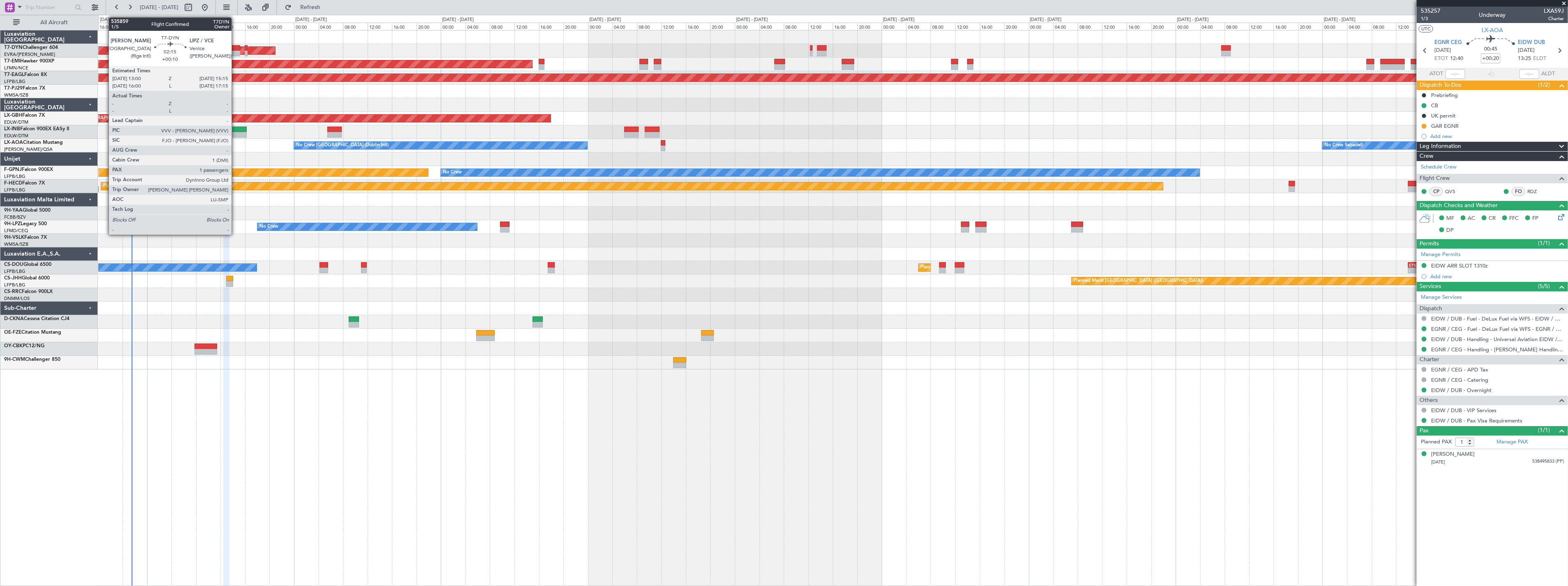
click at [236, 47] on div at bounding box center [233, 47] width 14 height 5
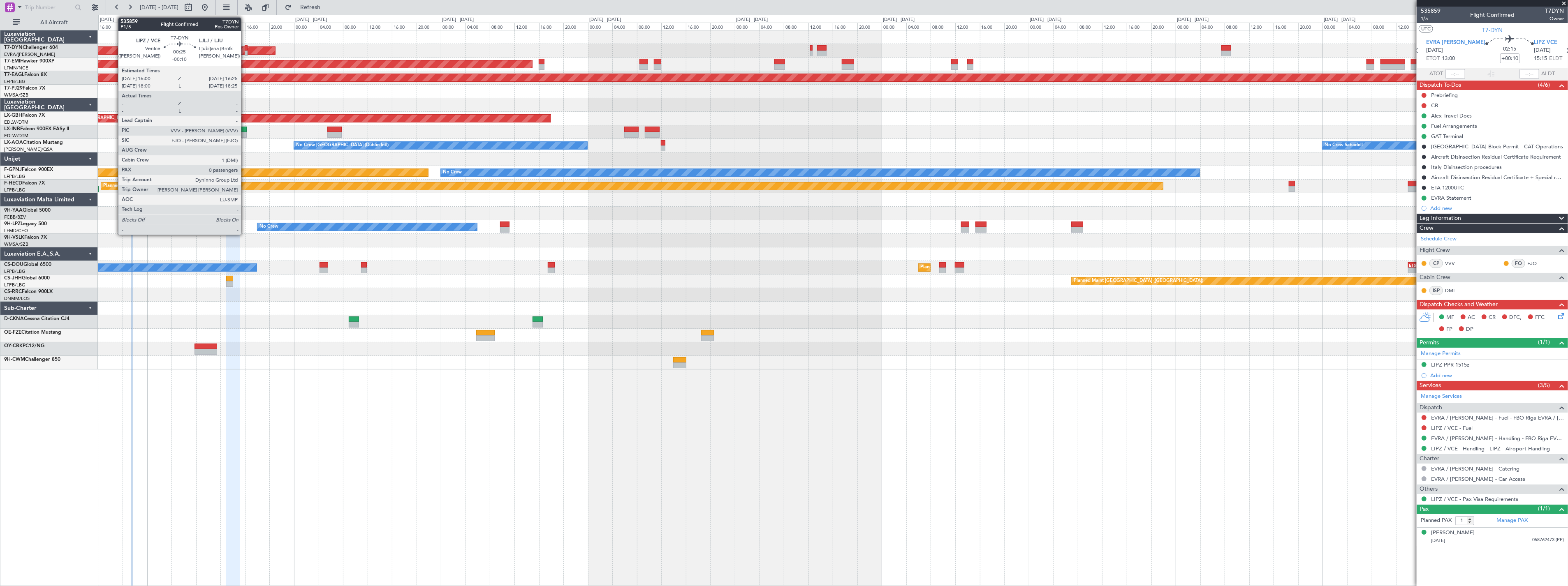
click at [245, 47] on div at bounding box center [246, 47] width 3 height 5
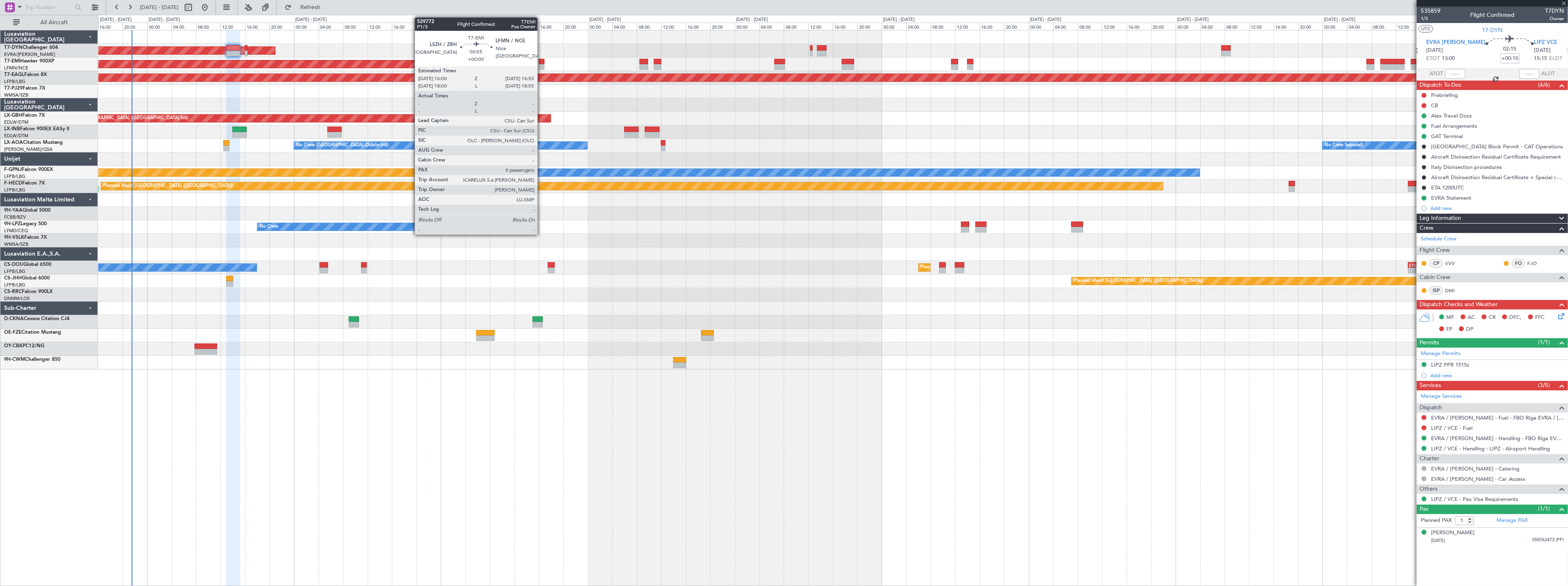
type input "-00:10"
type input "0"
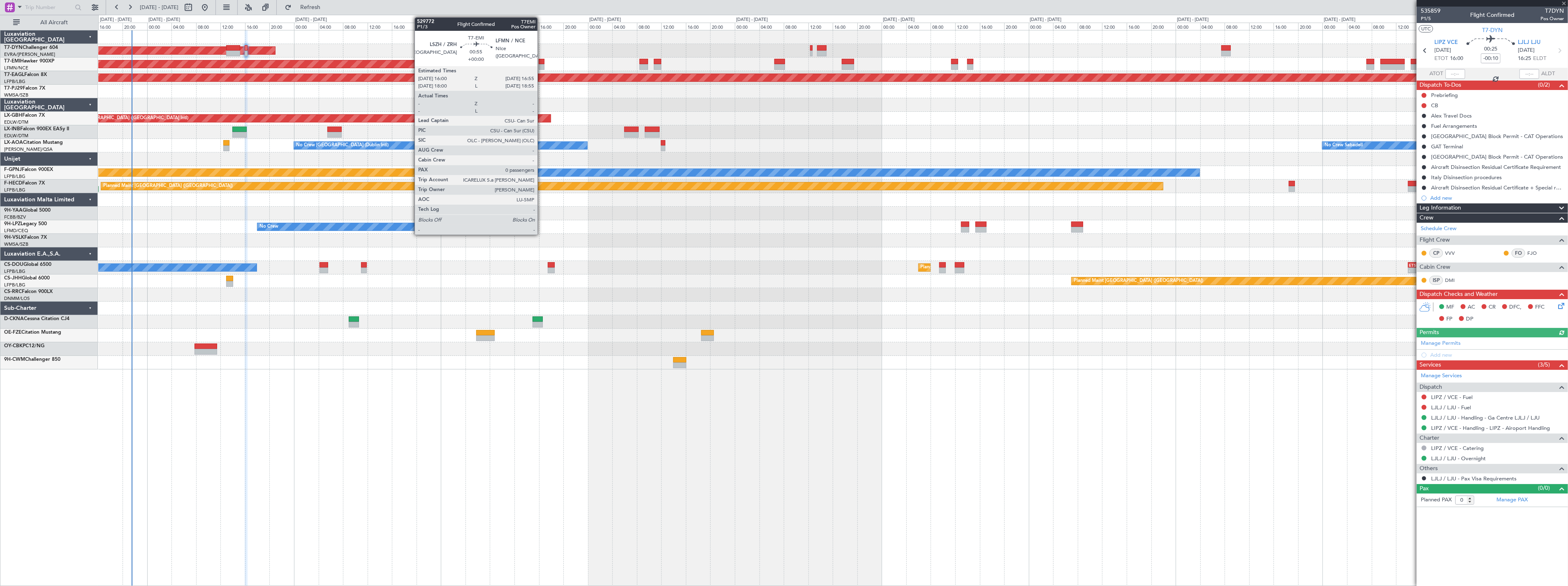
click at [542, 59] on div at bounding box center [541, 61] width 5 height 5
click at [540, 66] on div at bounding box center [541, 66] width 5 height 5
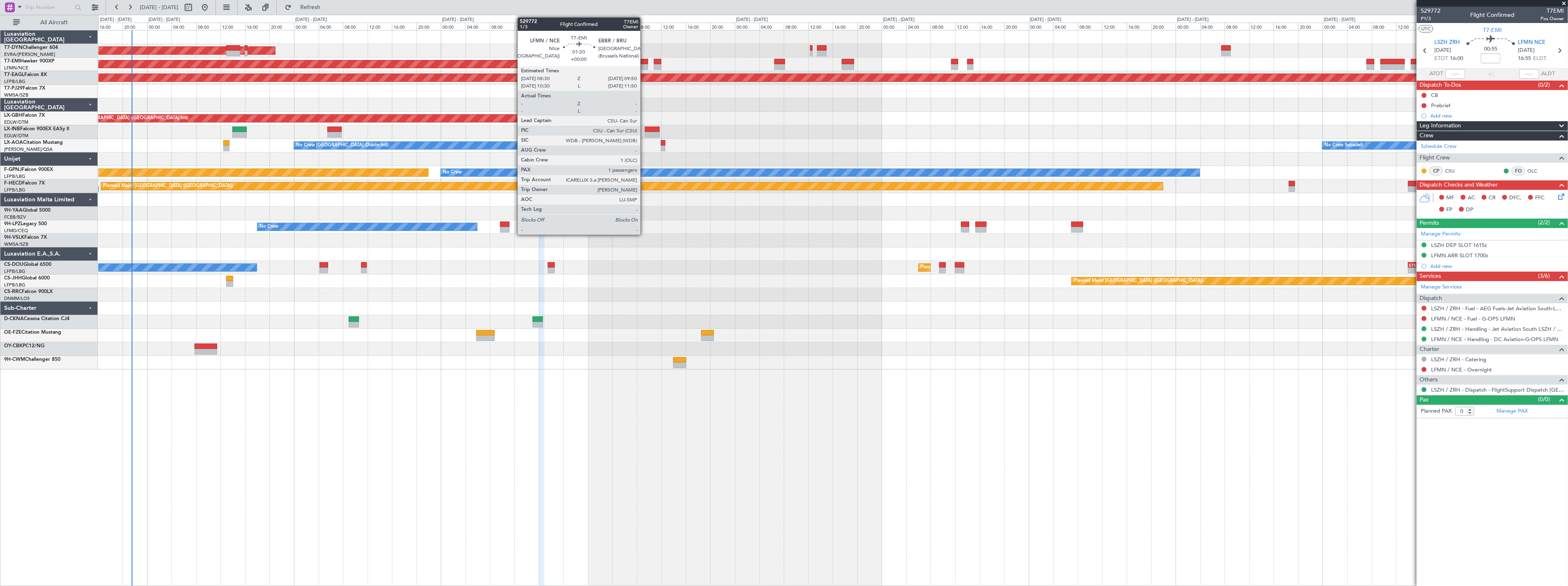
click at [645, 66] on div at bounding box center [644, 66] width 9 height 5
click at [646, 60] on div at bounding box center [644, 61] width 9 height 5
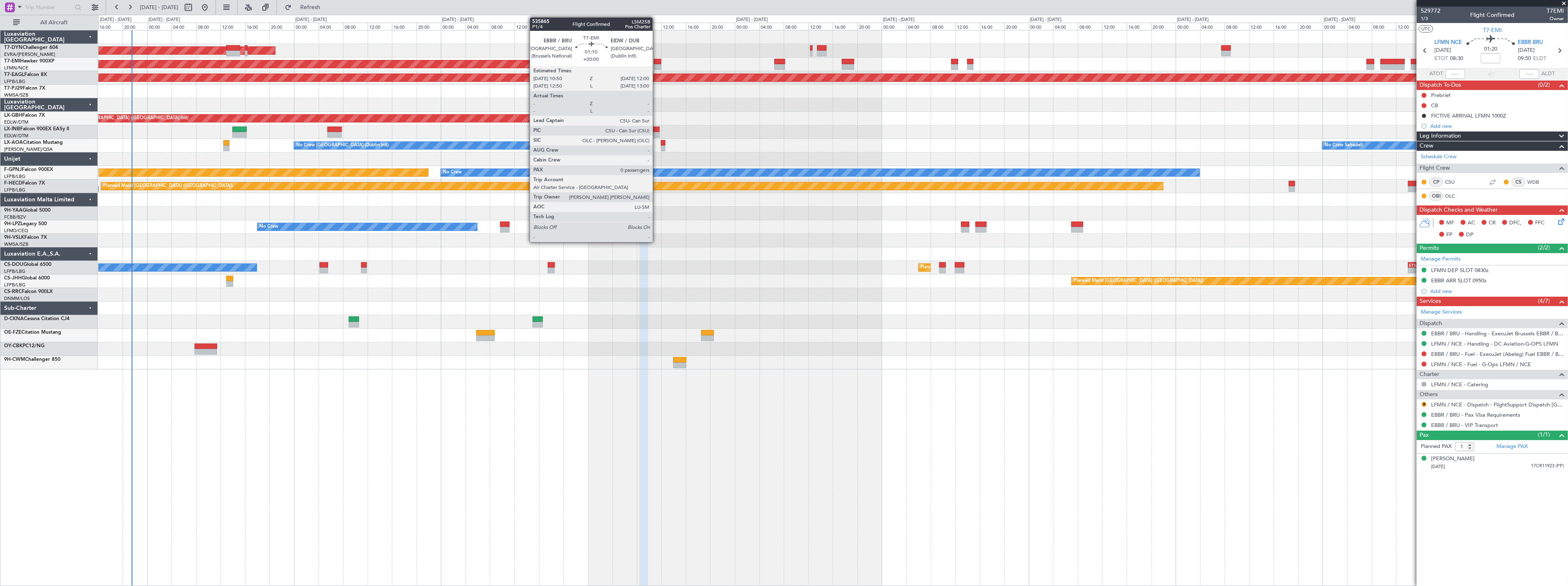
click at [657, 63] on div at bounding box center [657, 61] width 7 height 5
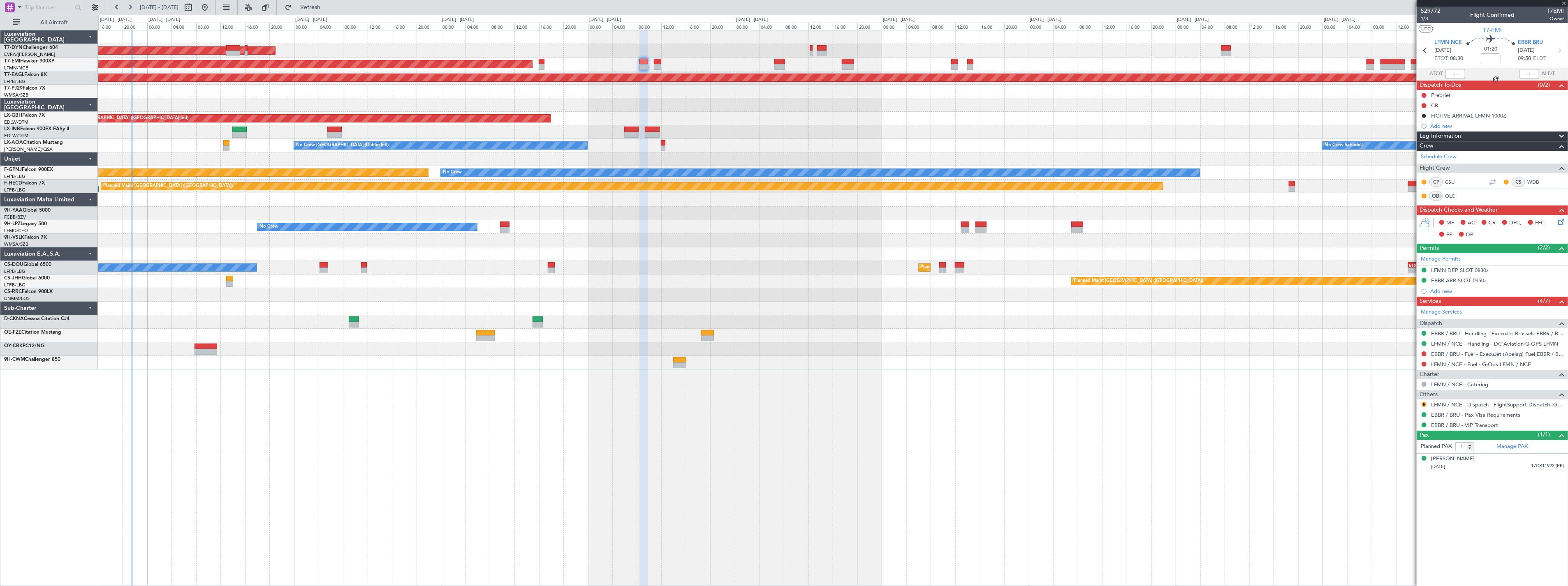
type input "0"
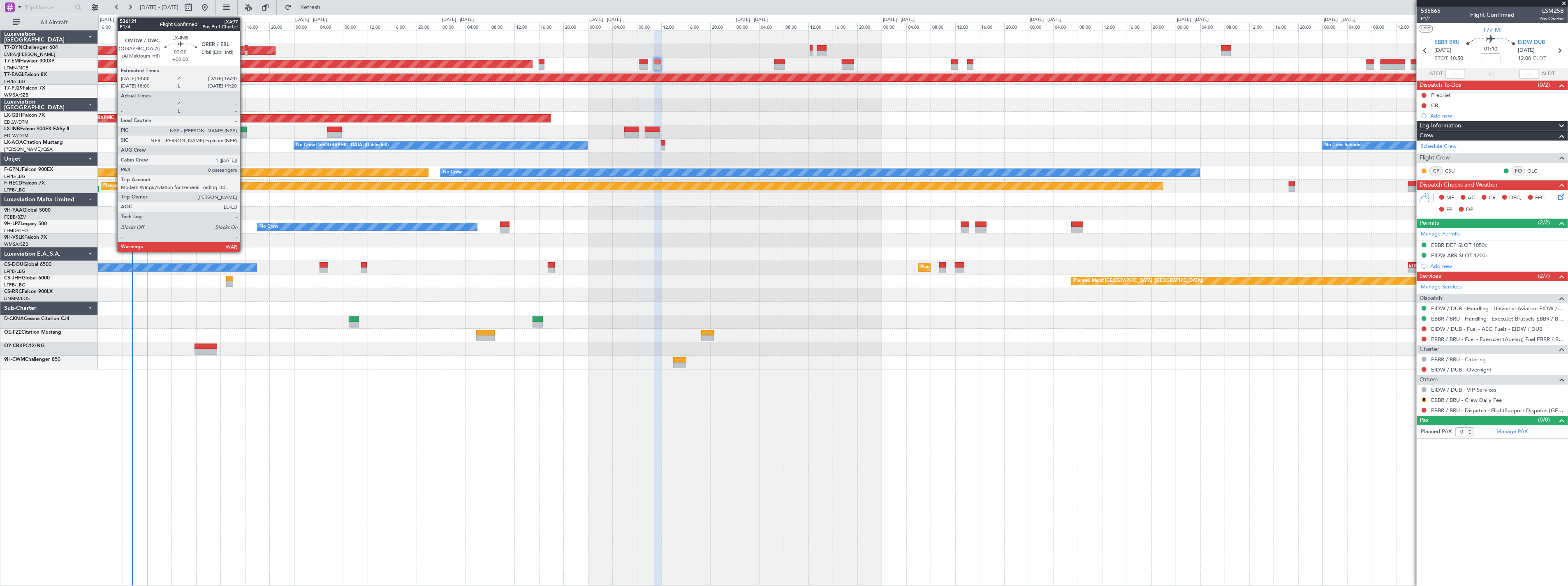
click at [244, 127] on div at bounding box center [240, 129] width 15 height 5
click at [242, 132] on div at bounding box center [240, 134] width 15 height 5
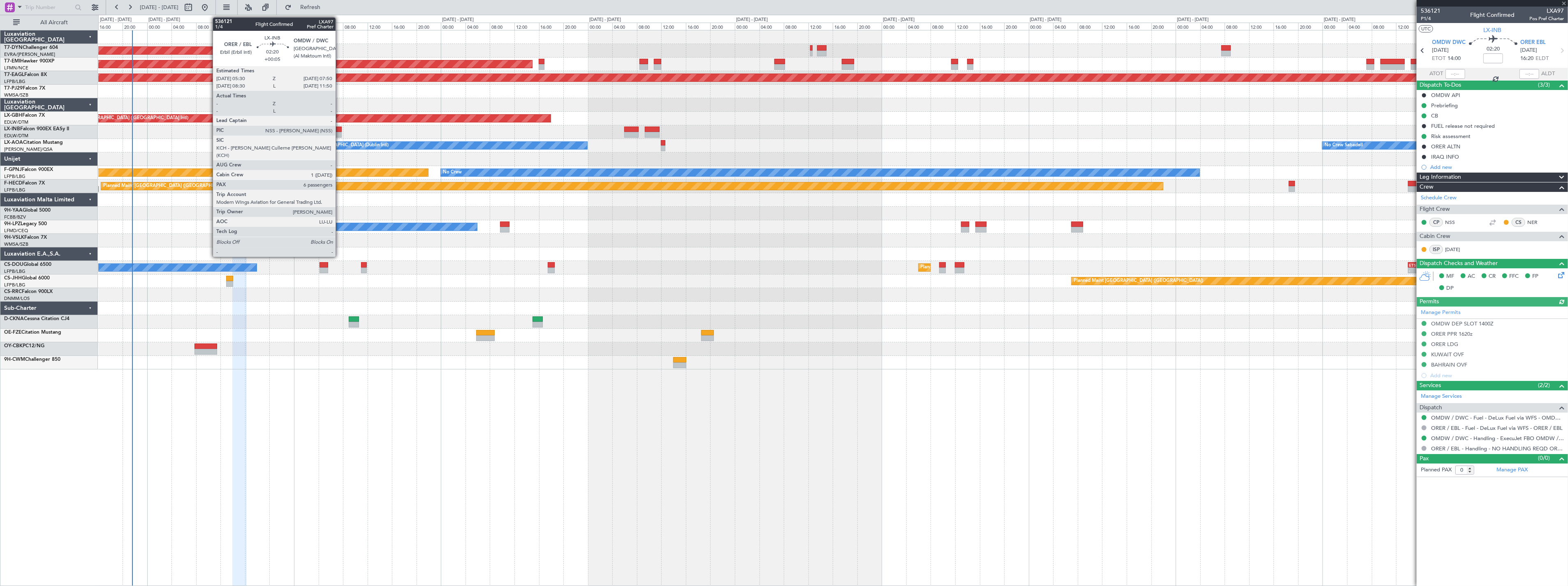
click at [339, 130] on div at bounding box center [335, 129] width 15 height 5
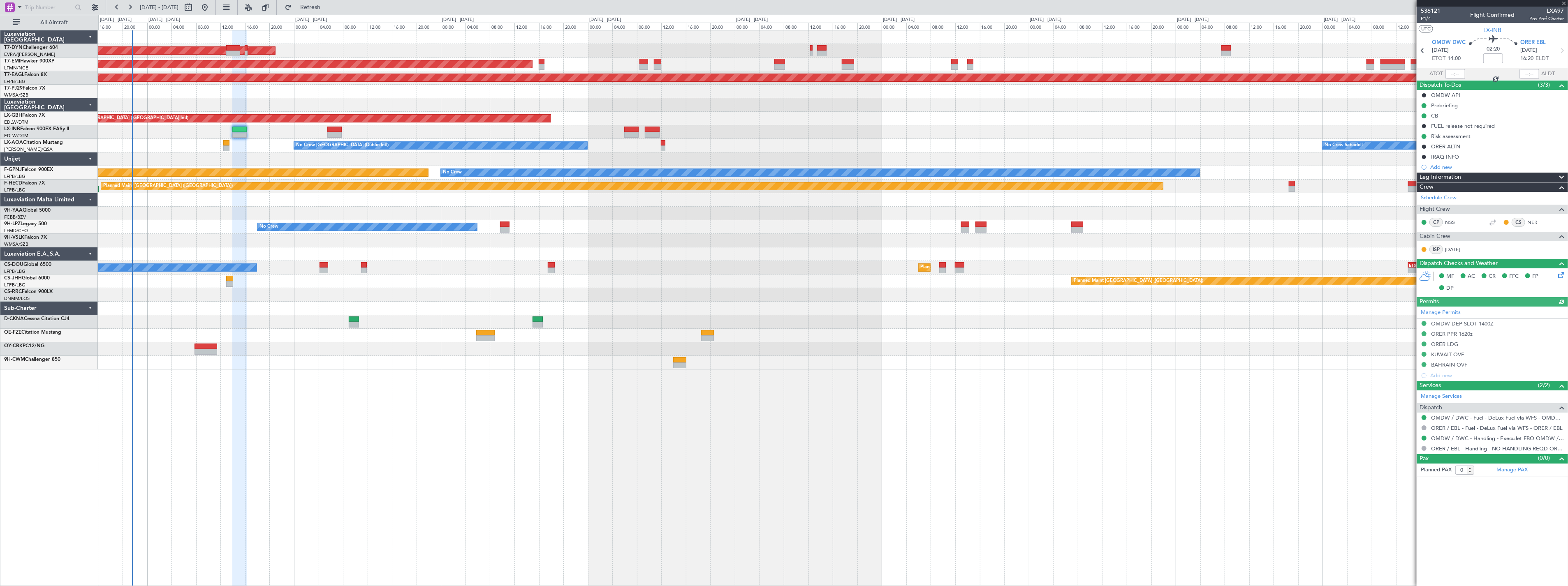
type input "+00:05"
type input "6"
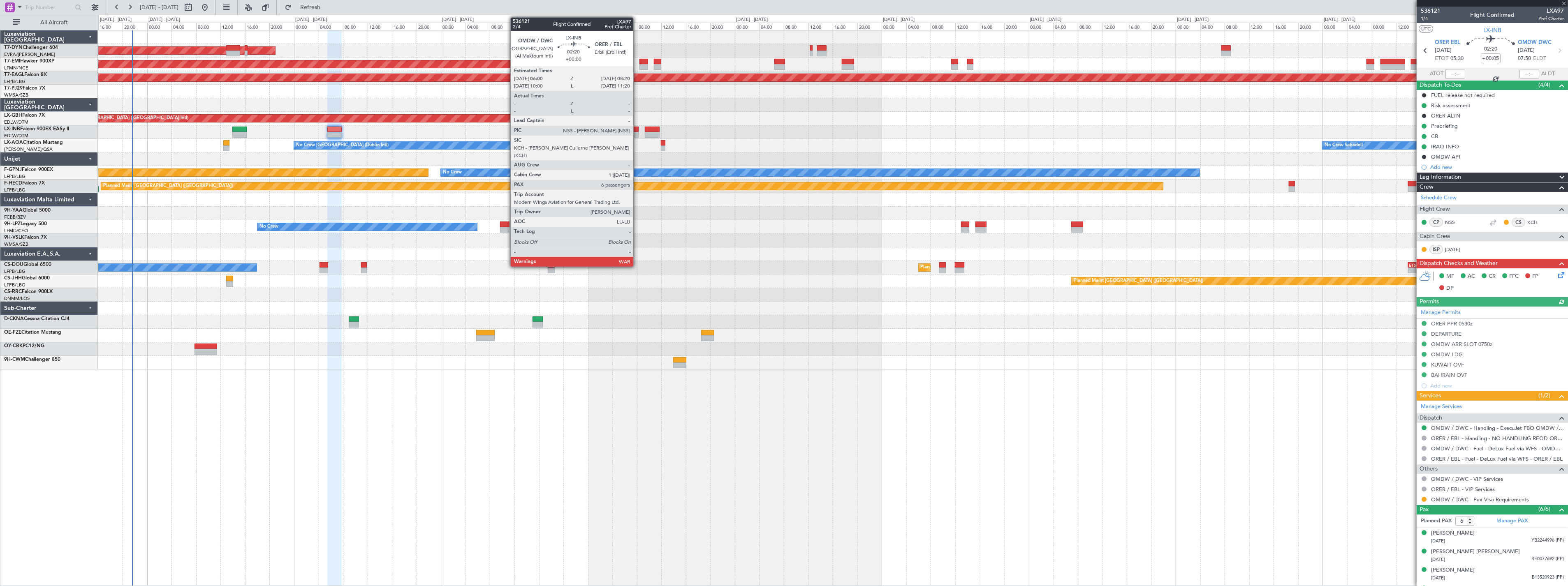
click at [637, 128] on div at bounding box center [632, 129] width 15 height 5
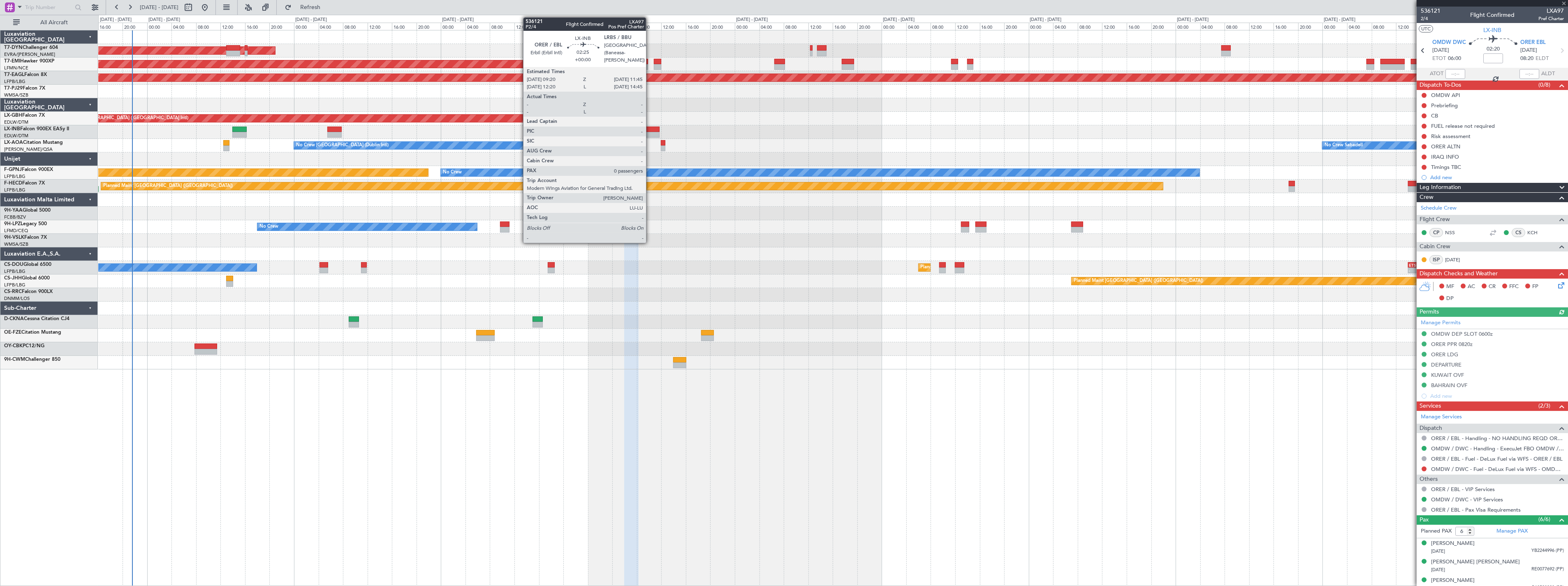
click at [650, 130] on div at bounding box center [652, 129] width 15 height 5
click at [648, 132] on div at bounding box center [652, 134] width 15 height 5
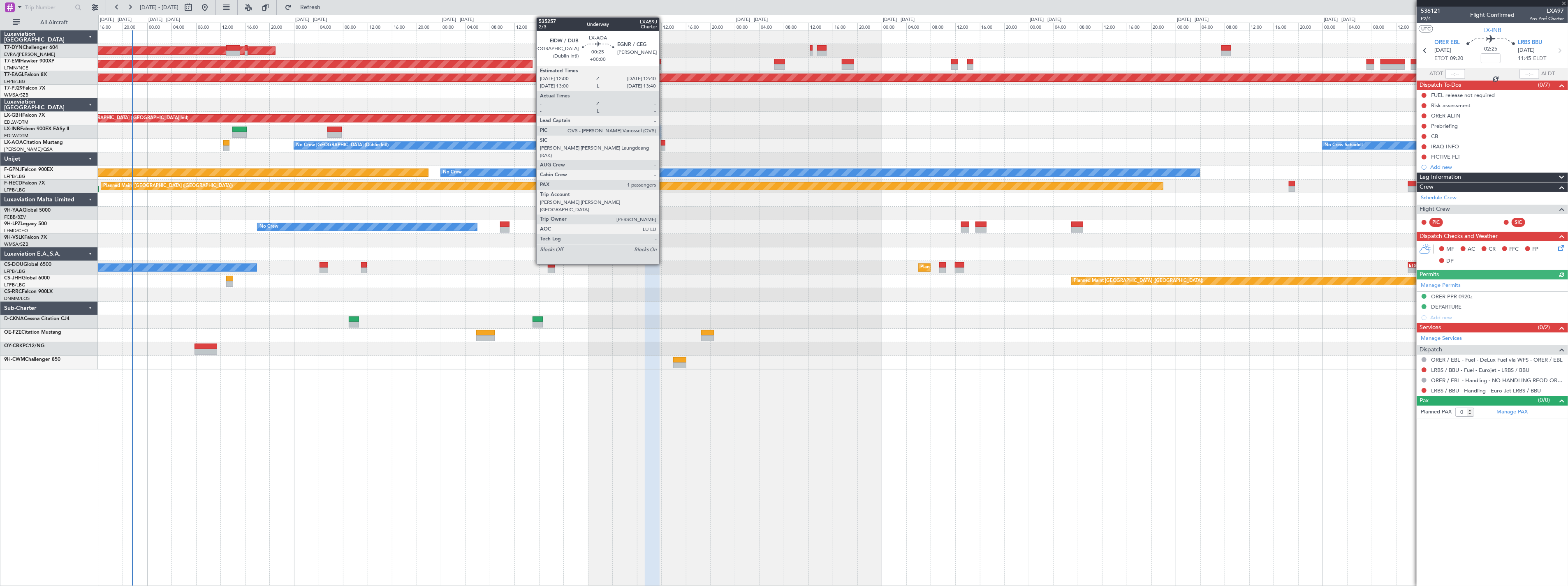
click at [663, 147] on div at bounding box center [663, 148] width 4 height 5
click at [665, 147] on div at bounding box center [663, 148] width 4 height 5
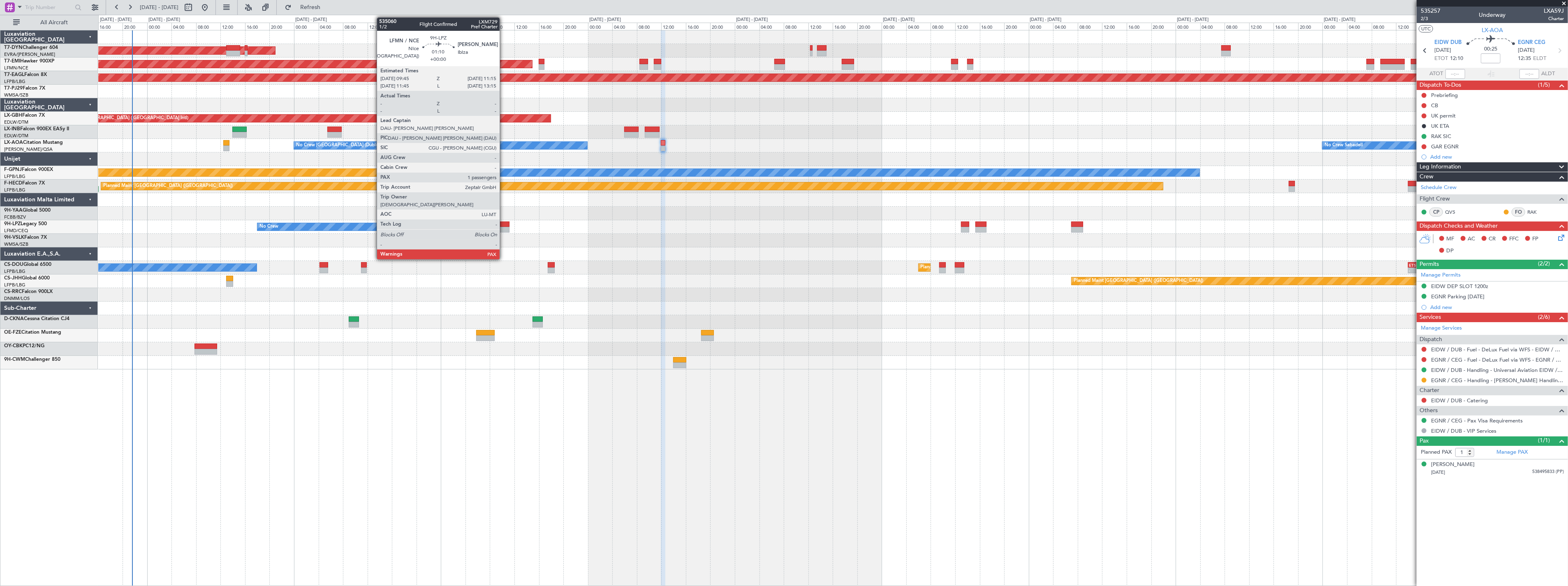
click at [504, 225] on div at bounding box center [505, 224] width 10 height 5
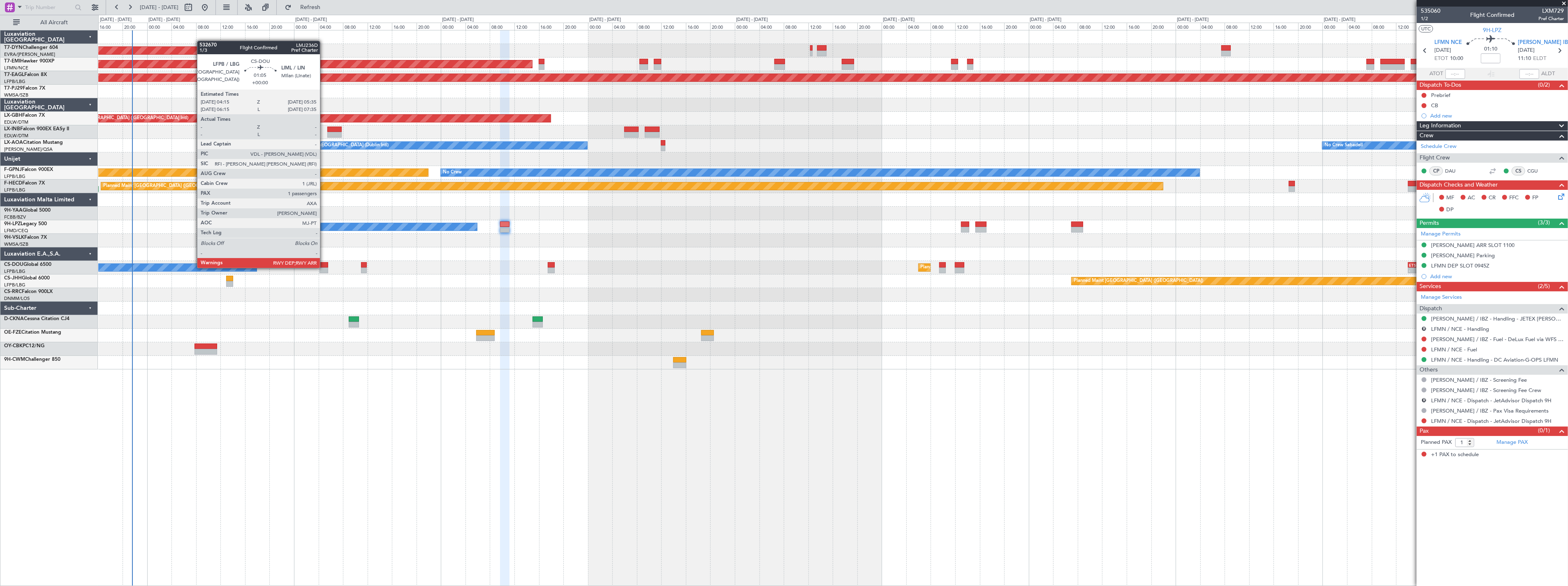
click at [324, 268] on div at bounding box center [324, 270] width 9 height 5
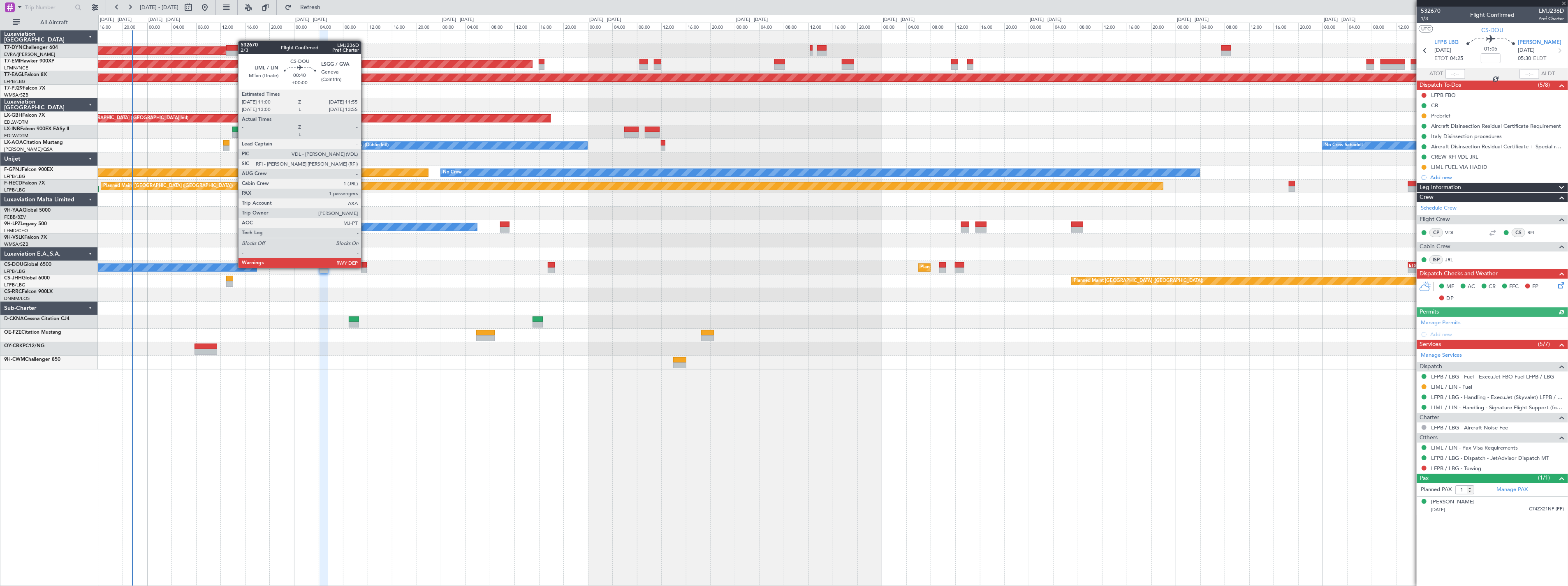
click at [365, 268] on div at bounding box center [363, 270] width 5 height 5
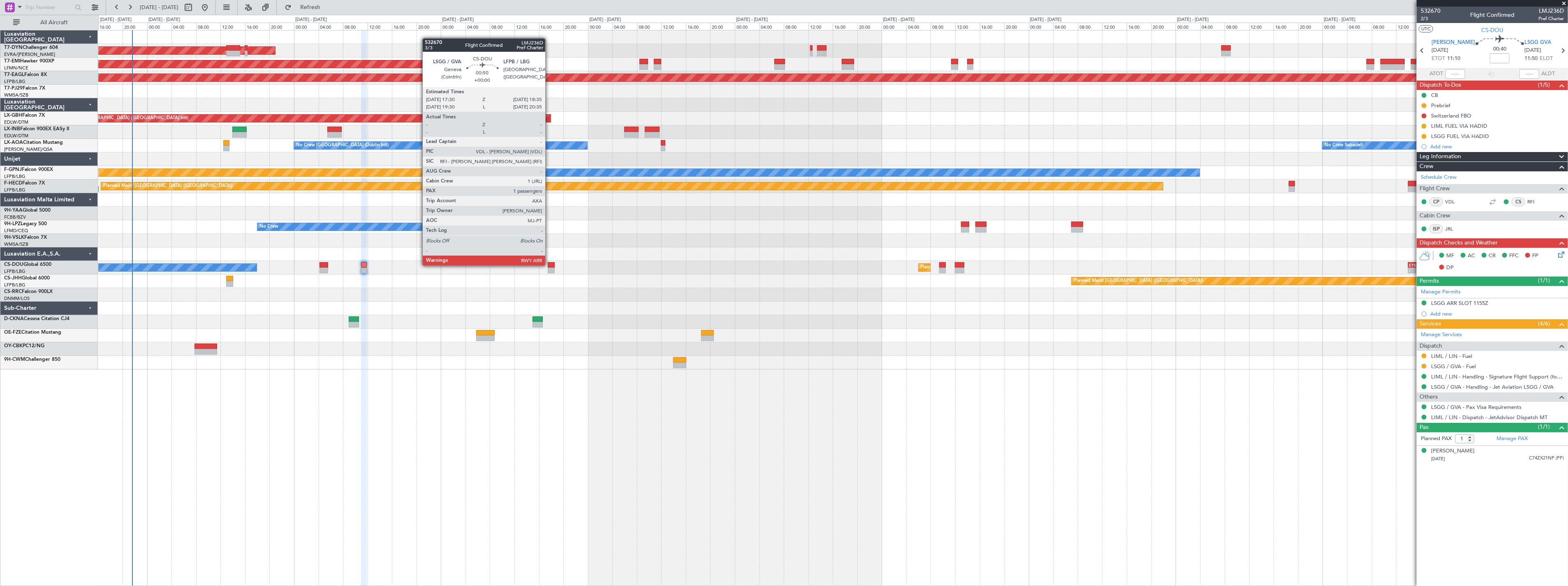
click at [550, 265] on div at bounding box center [551, 265] width 7 height 5
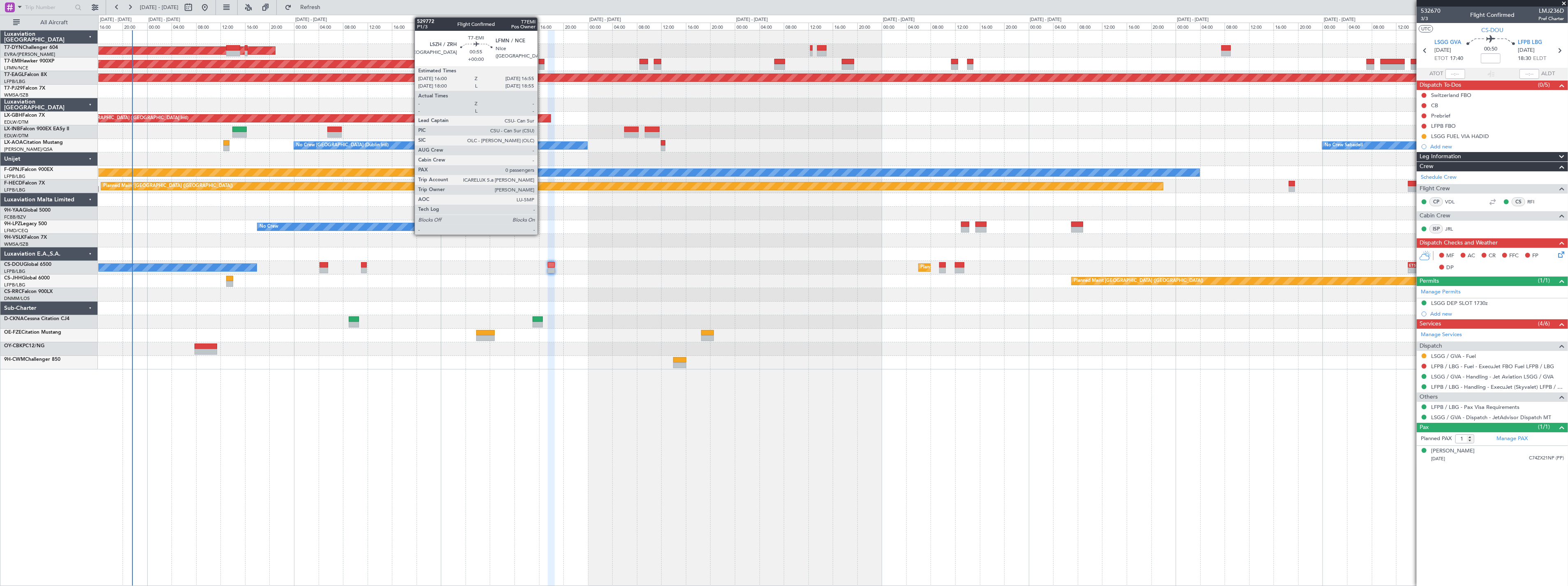
click at [542, 60] on div at bounding box center [541, 61] width 5 height 5
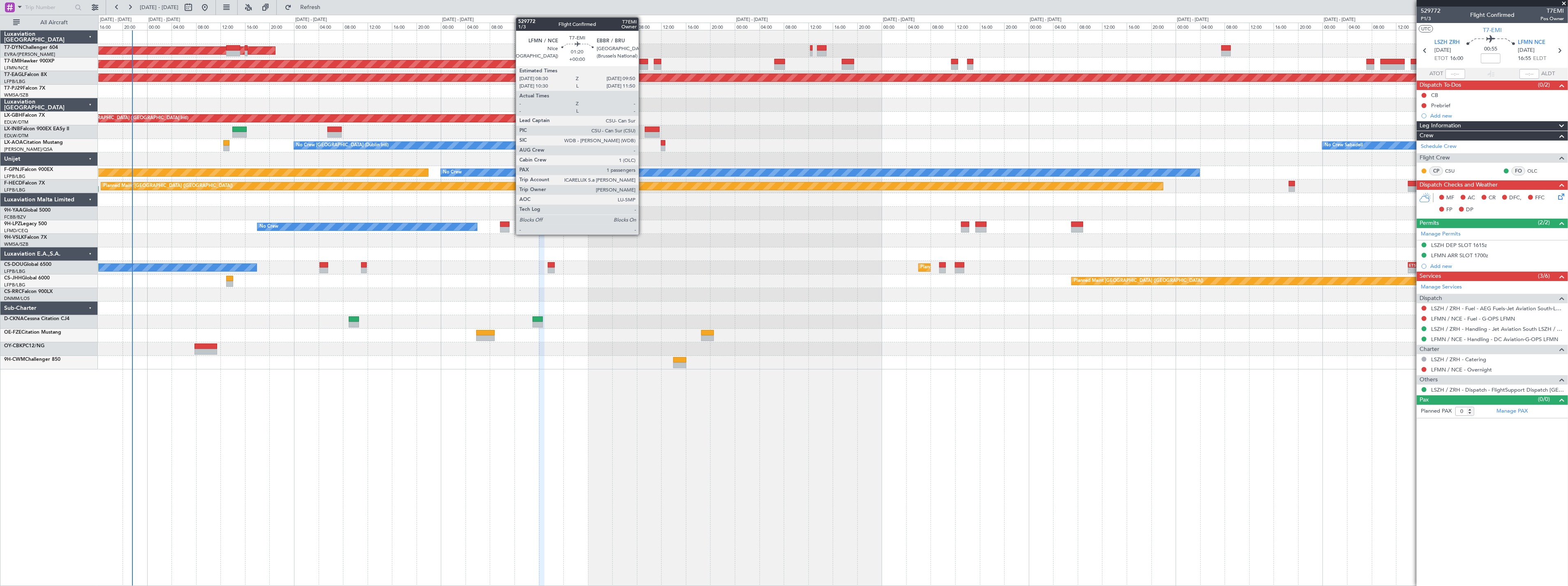
click at [643, 60] on div at bounding box center [644, 61] width 9 height 5
click at [642, 63] on div at bounding box center [644, 61] width 9 height 5
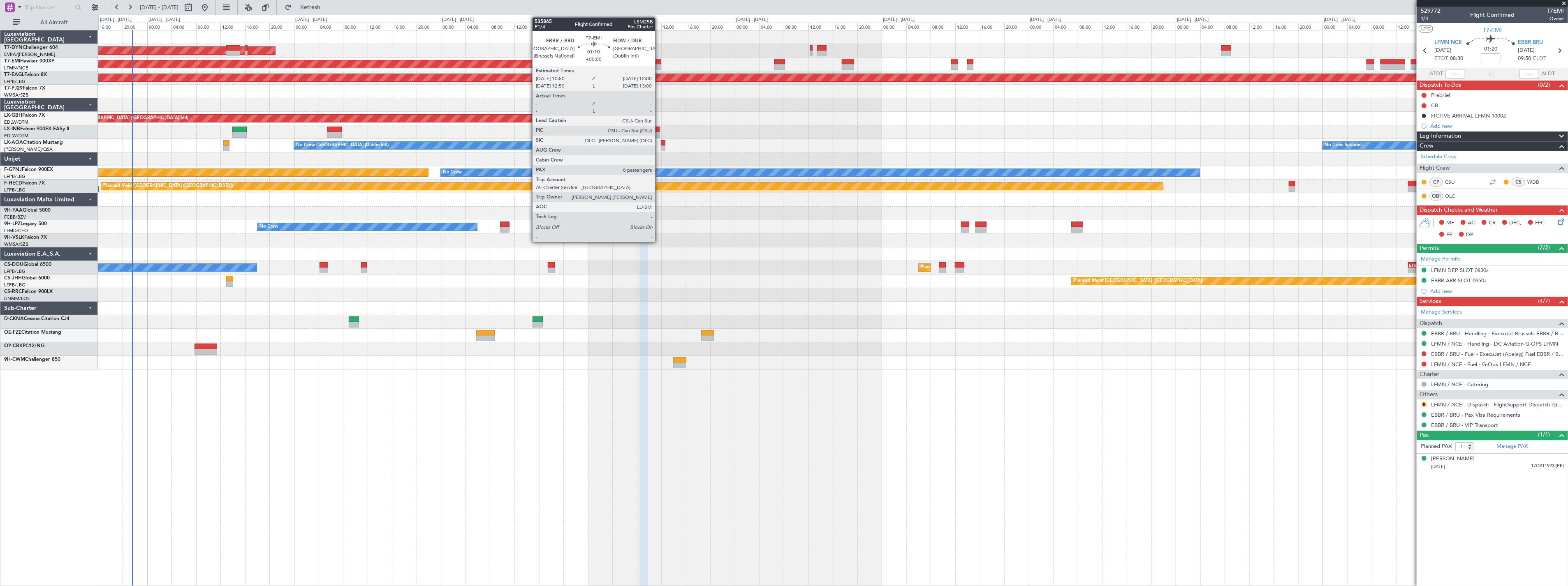
click at [659, 60] on div at bounding box center [657, 61] width 7 height 5
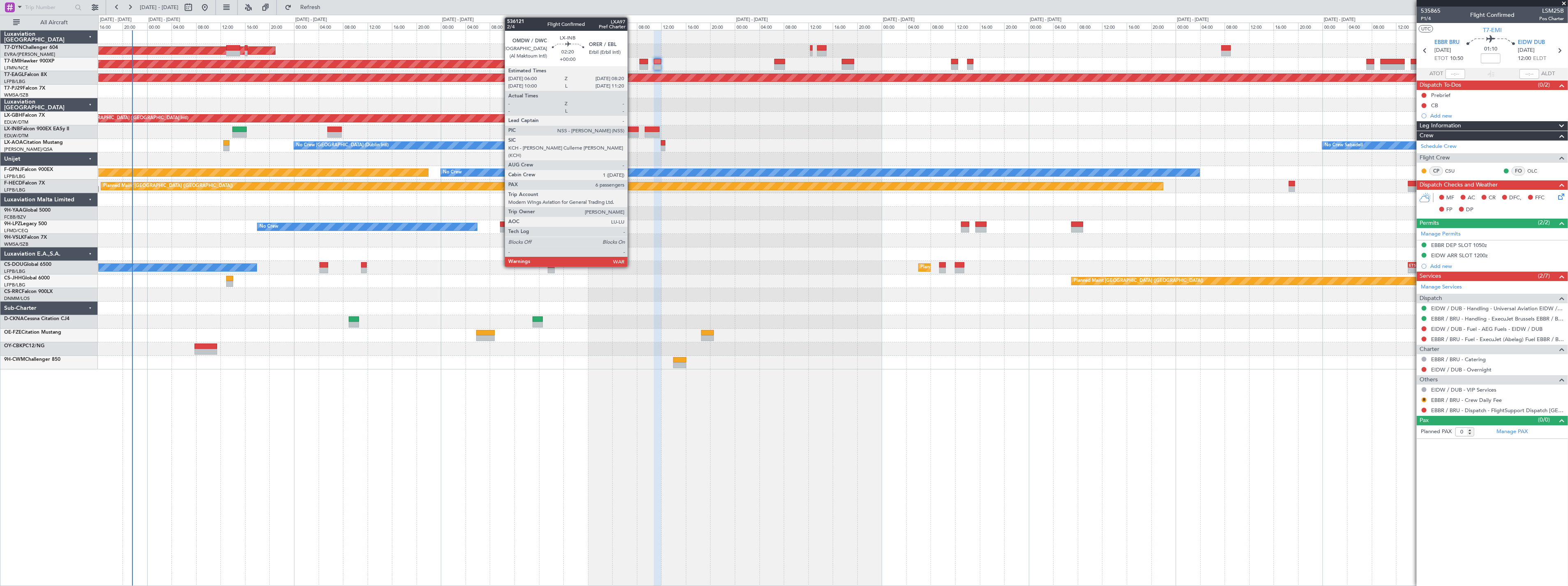
click at [632, 131] on div at bounding box center [632, 129] width 15 height 5
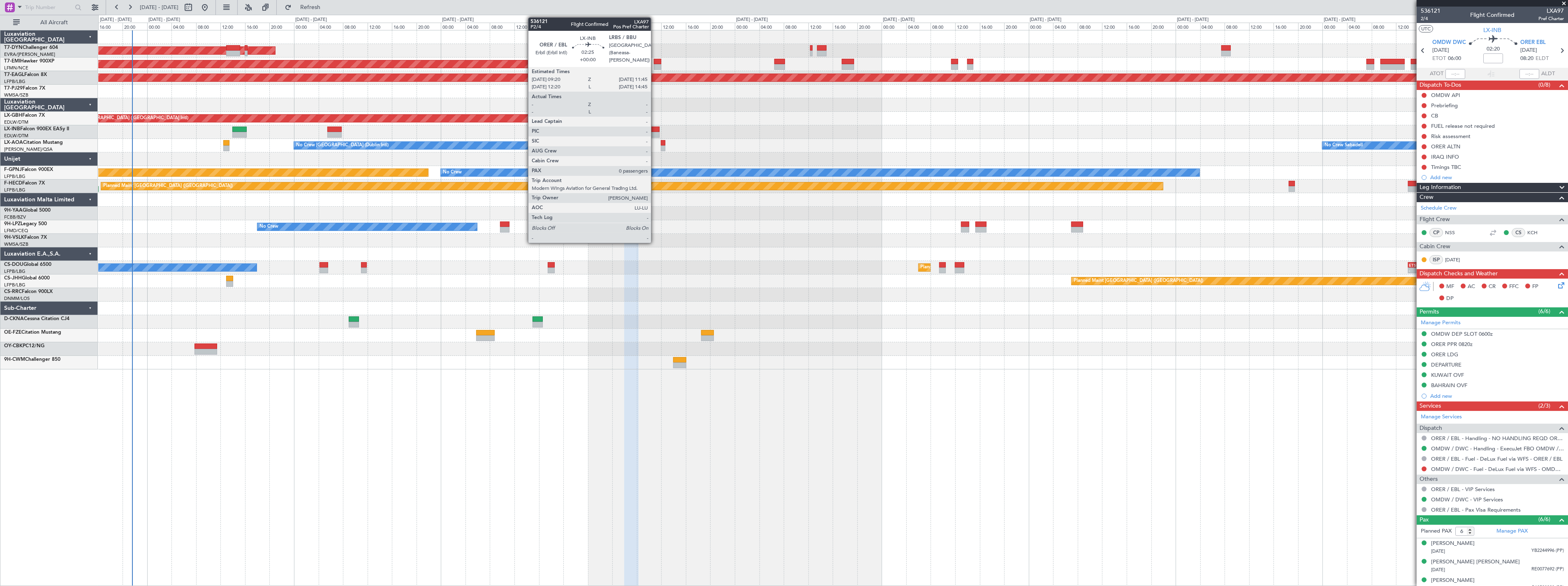
click at [655, 127] on div at bounding box center [652, 129] width 15 height 5
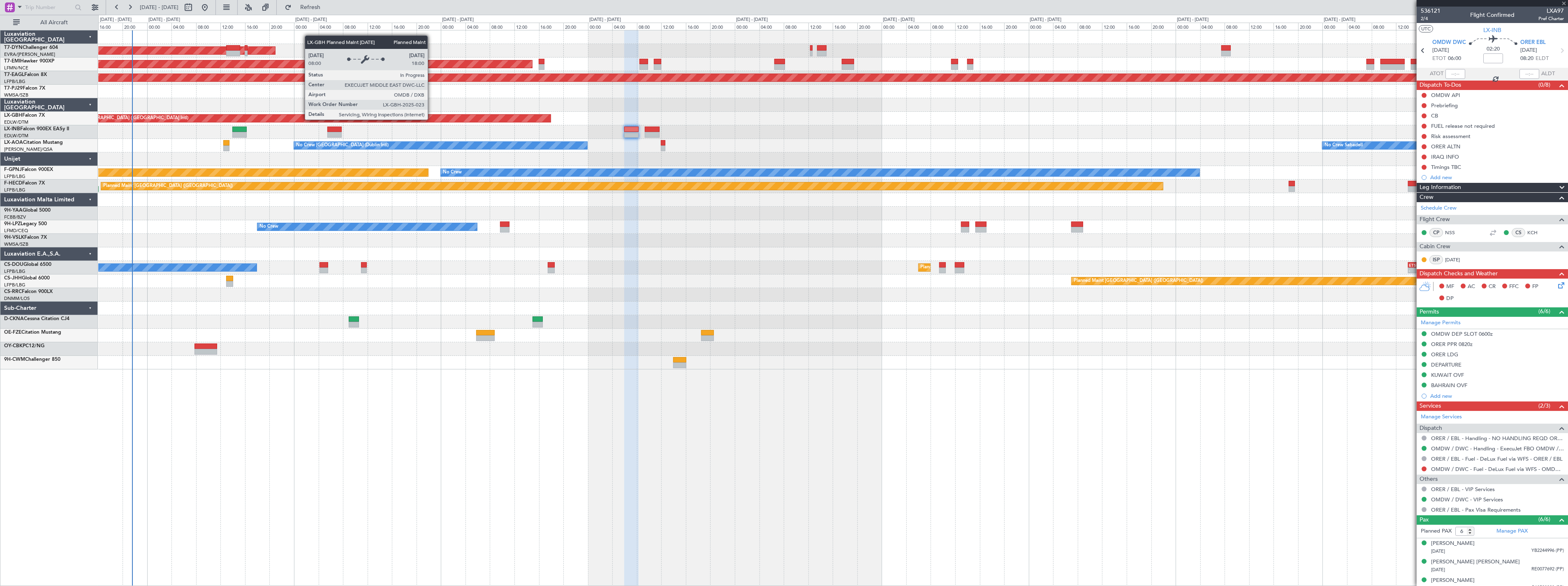
type input "0"
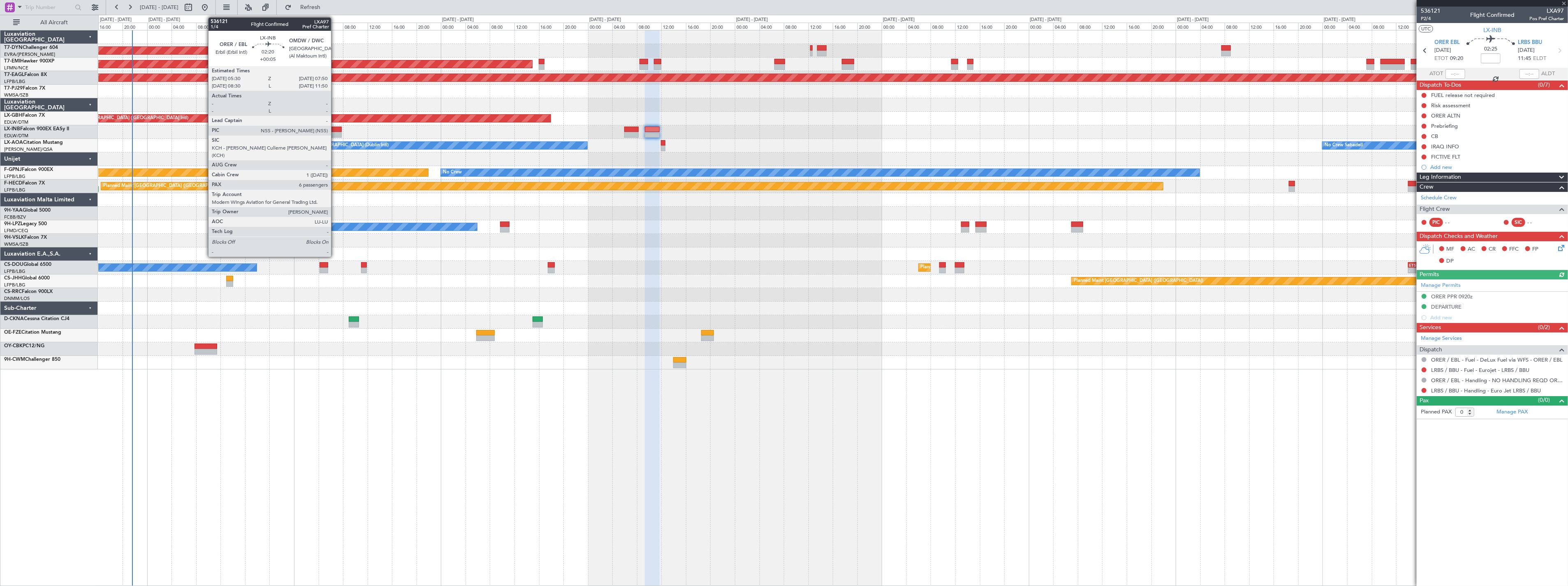
click at [335, 128] on div at bounding box center [335, 129] width 15 height 5
click at [339, 133] on div at bounding box center [335, 134] width 15 height 5
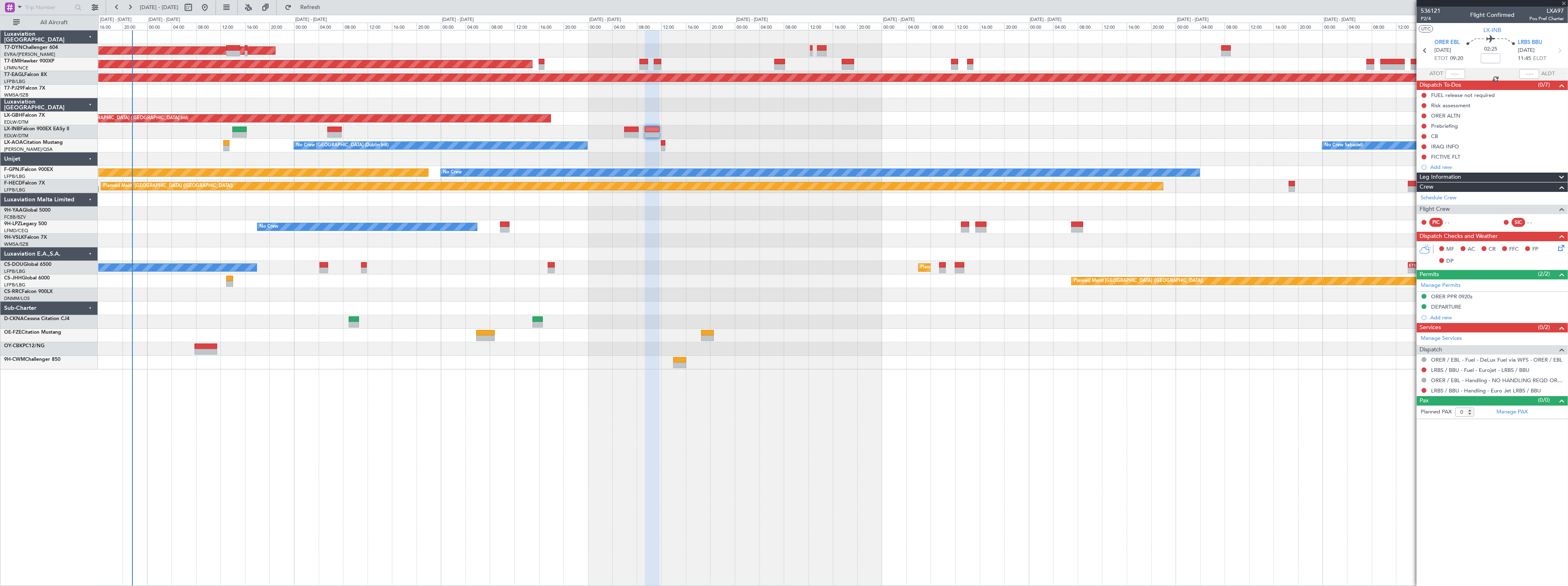
type input "+00:05"
type input "6"
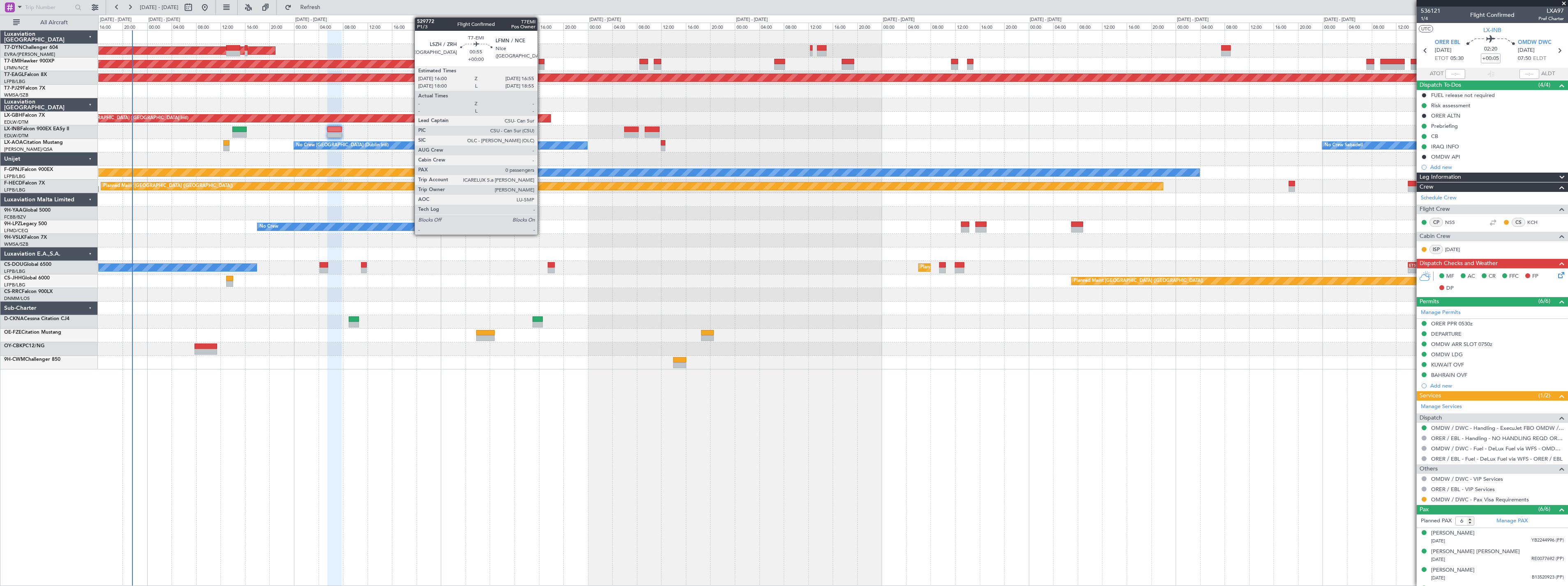
click at [542, 63] on div at bounding box center [541, 61] width 5 height 5
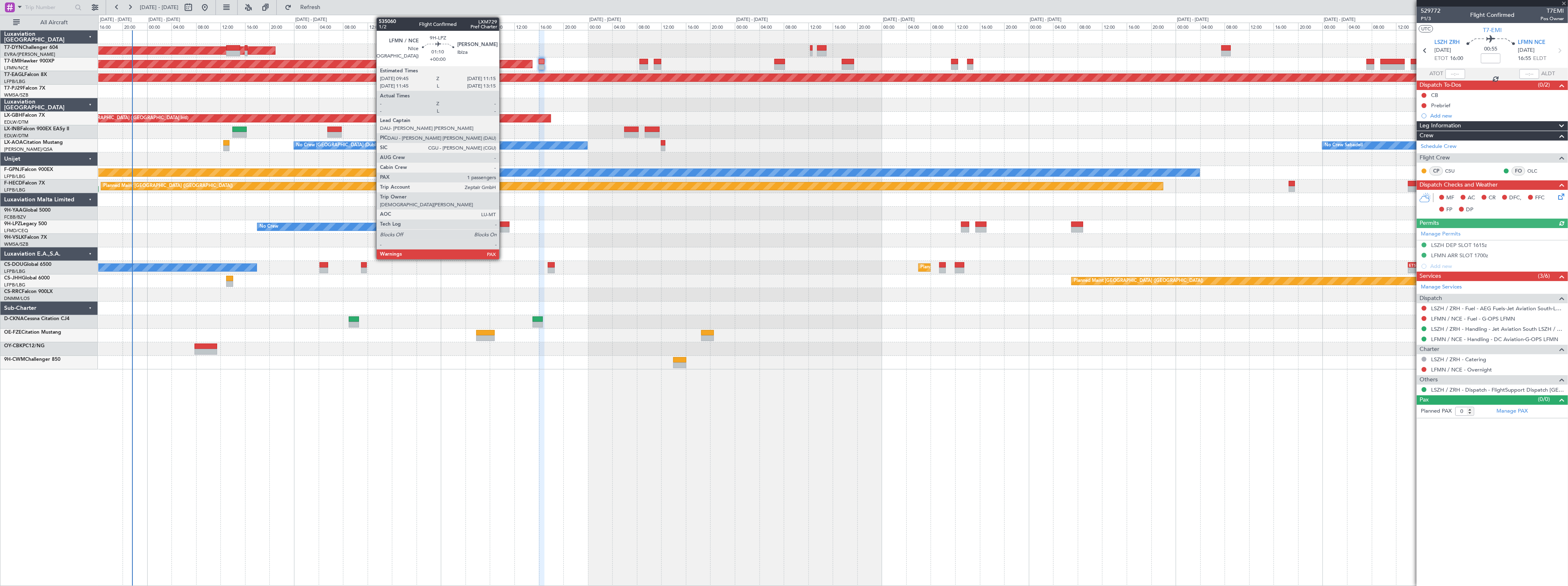
click at [503, 225] on div at bounding box center [505, 224] width 10 height 5
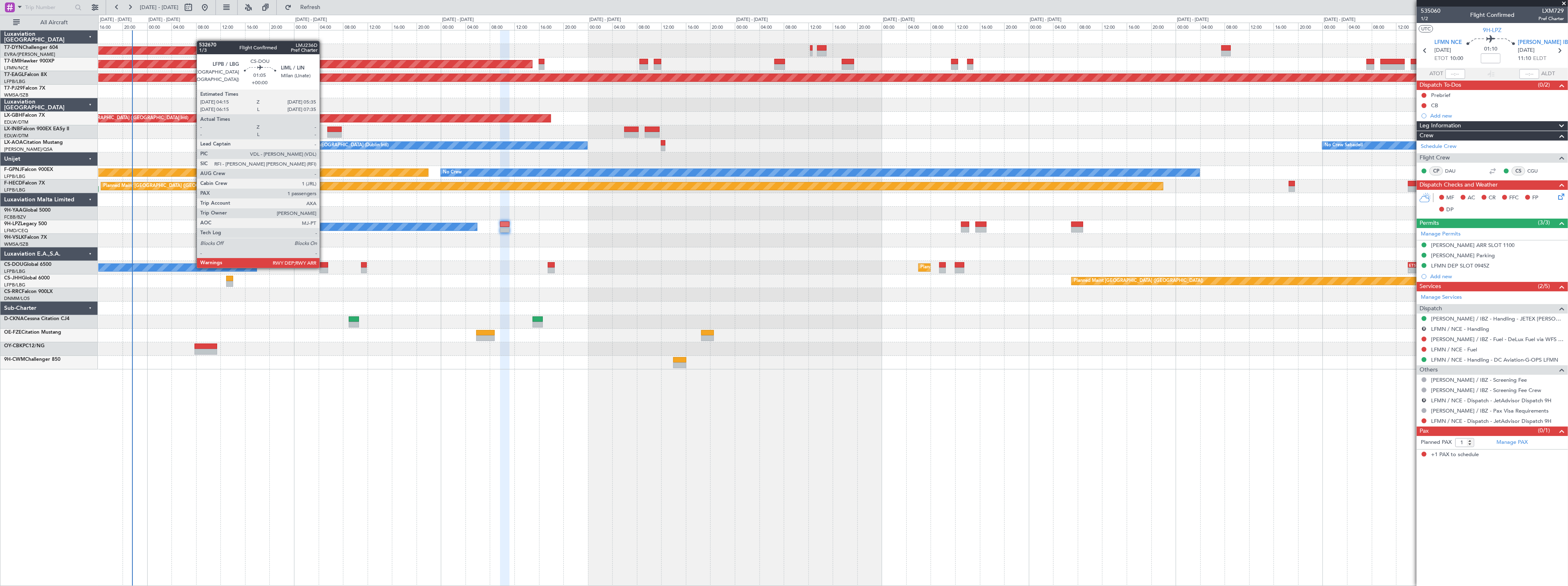
click at [324, 268] on div at bounding box center [324, 270] width 9 height 5
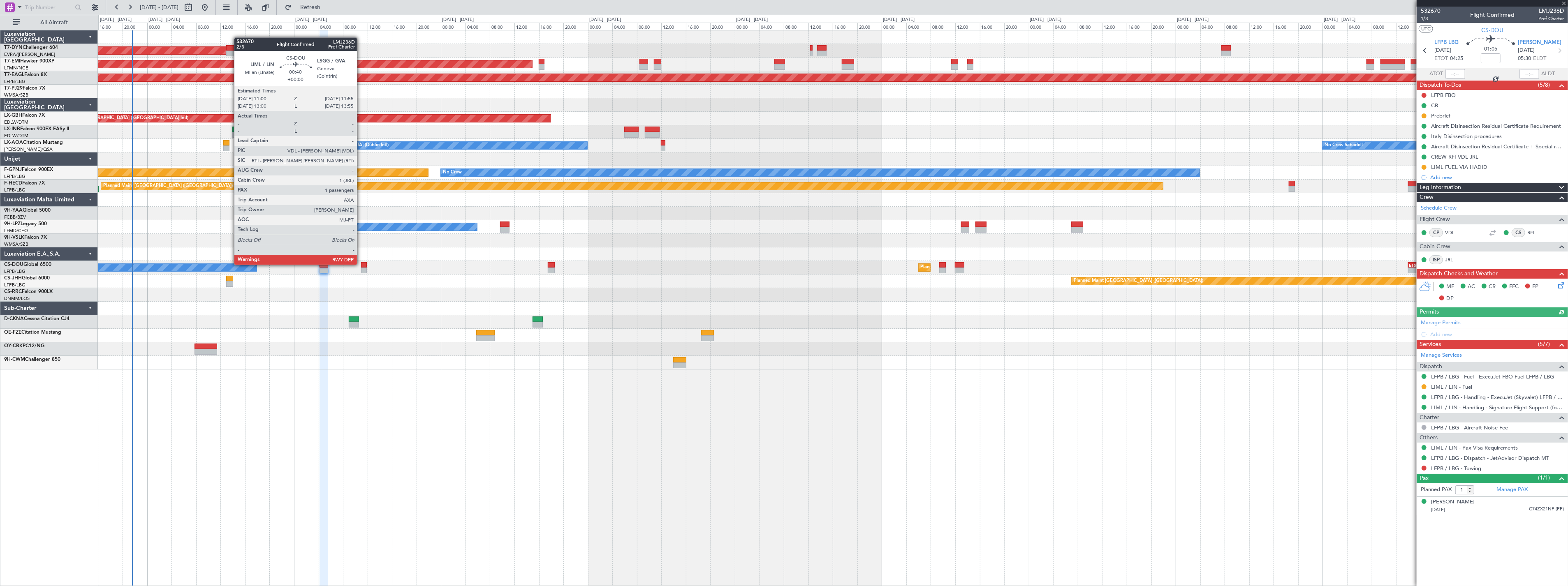
click at [361, 264] on div at bounding box center [363, 265] width 5 height 5
click at [361, 269] on div at bounding box center [363, 270] width 5 height 5
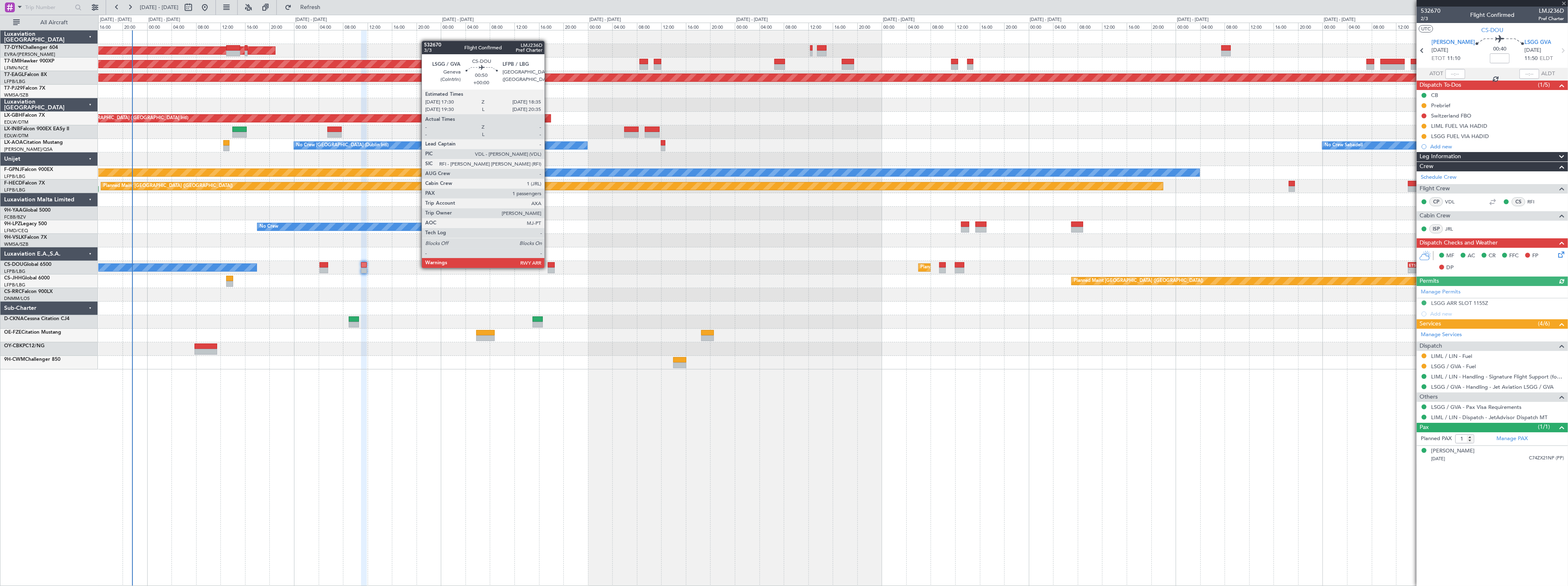
click at [548, 268] on div at bounding box center [551, 270] width 7 height 5
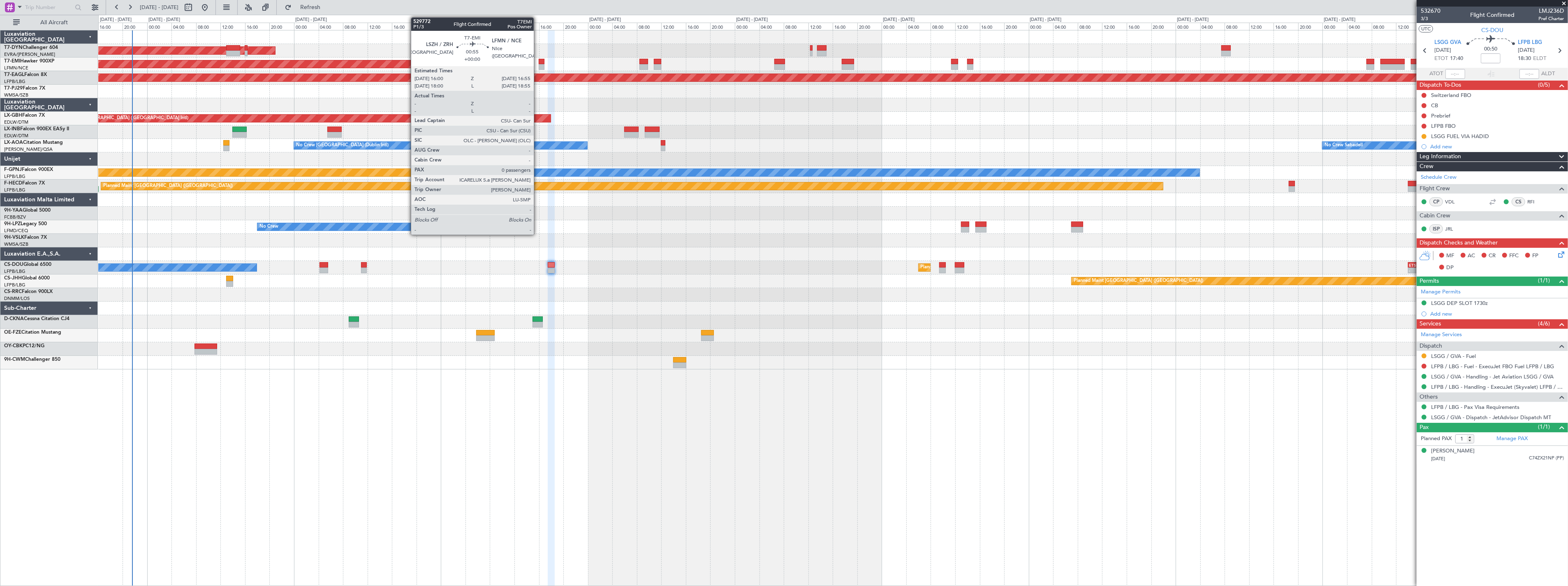
click at [539, 67] on div at bounding box center [541, 66] width 5 height 5
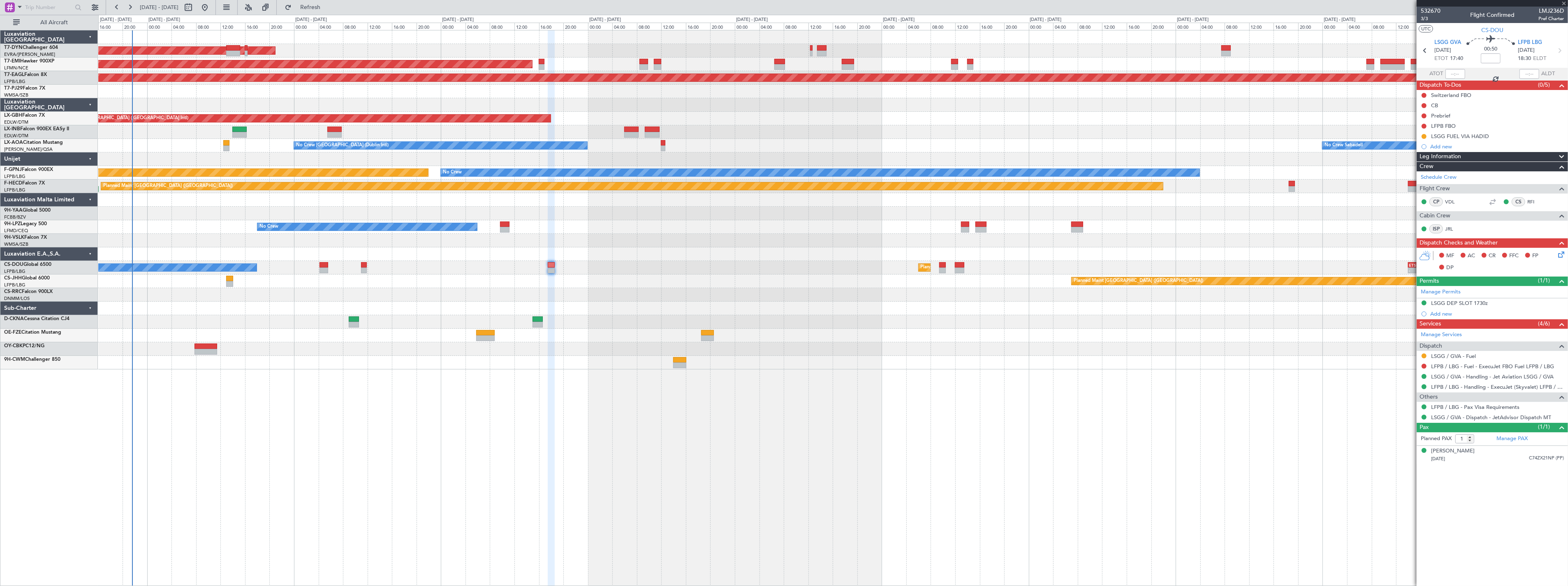
type input "0"
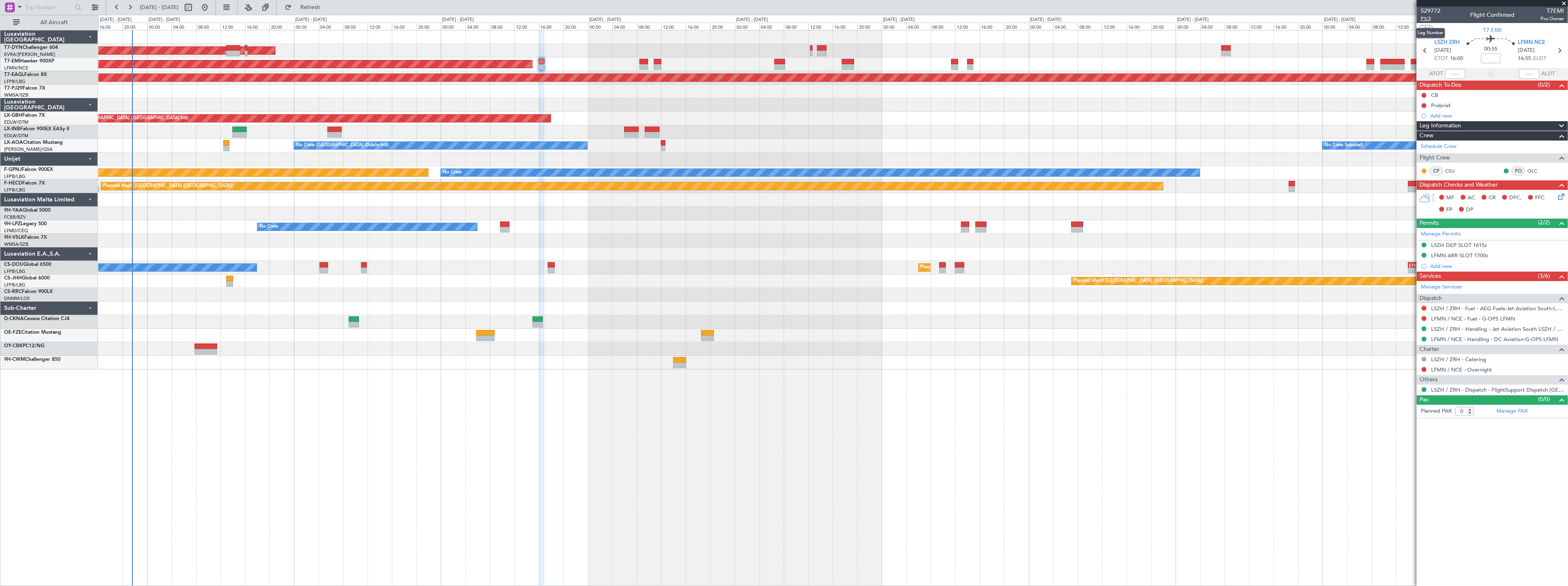
click at [1426, 21] on span "P1/3" at bounding box center [1430, 18] width 19 height 7
click at [1531, 330] on link "LSZH / ZRH - Handling - Jet Aviation South LSZH / ZRH" at bounding box center [1497, 329] width 133 height 7
click at [1545, 339] on div "LSZH / ZRH - Handling - Jet Aviation South LSZH / ZRH" at bounding box center [1498, 343] width 117 height 10
click at [1442, 339] on link "LFMN / NCE - Handling - DC Aviation-G-OPS LFMN" at bounding box center [1494, 339] width 127 height 7
click at [1561, 196] on icon at bounding box center [1559, 195] width 7 height 7
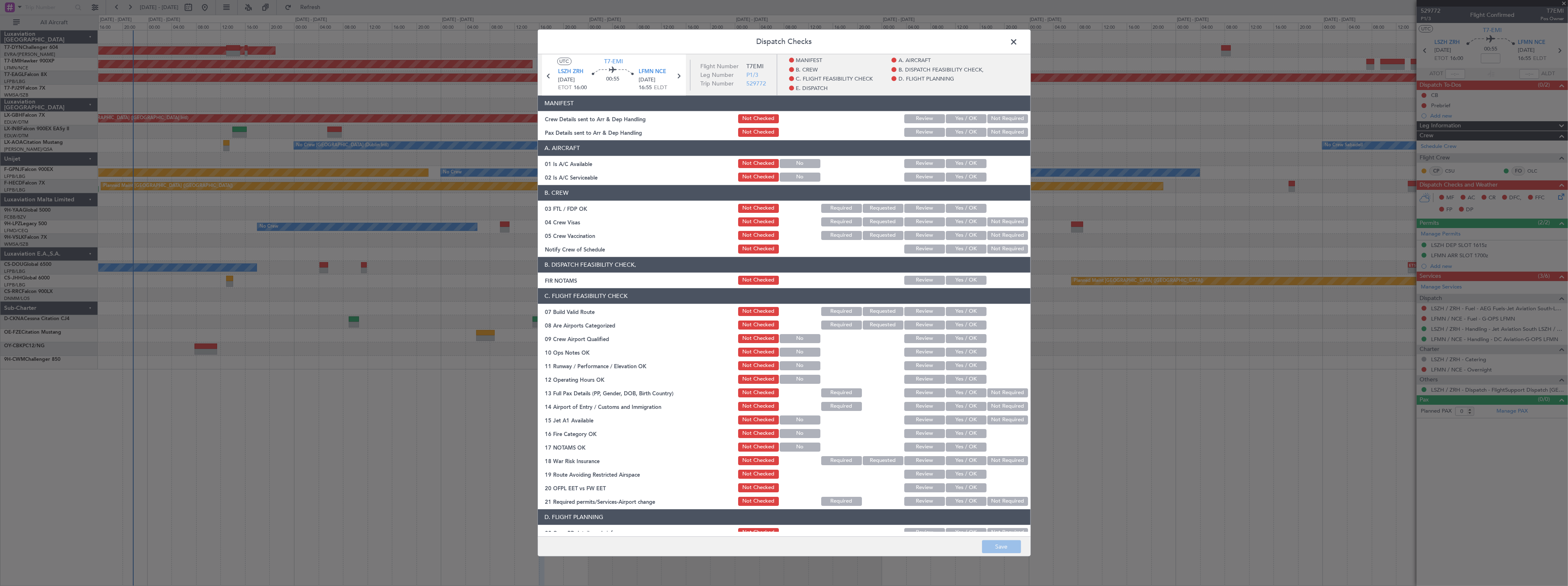
click at [956, 117] on button "Yes / OK" at bounding box center [966, 119] width 41 height 9
click at [960, 128] on button "Yes / OK" at bounding box center [966, 132] width 41 height 9
click at [1012, 547] on button "Save" at bounding box center [1001, 547] width 39 height 13
click at [1012, 547] on footer "Save" at bounding box center [784, 546] width 492 height 19
click at [1018, 41] on span at bounding box center [1018, 44] width 0 height 16
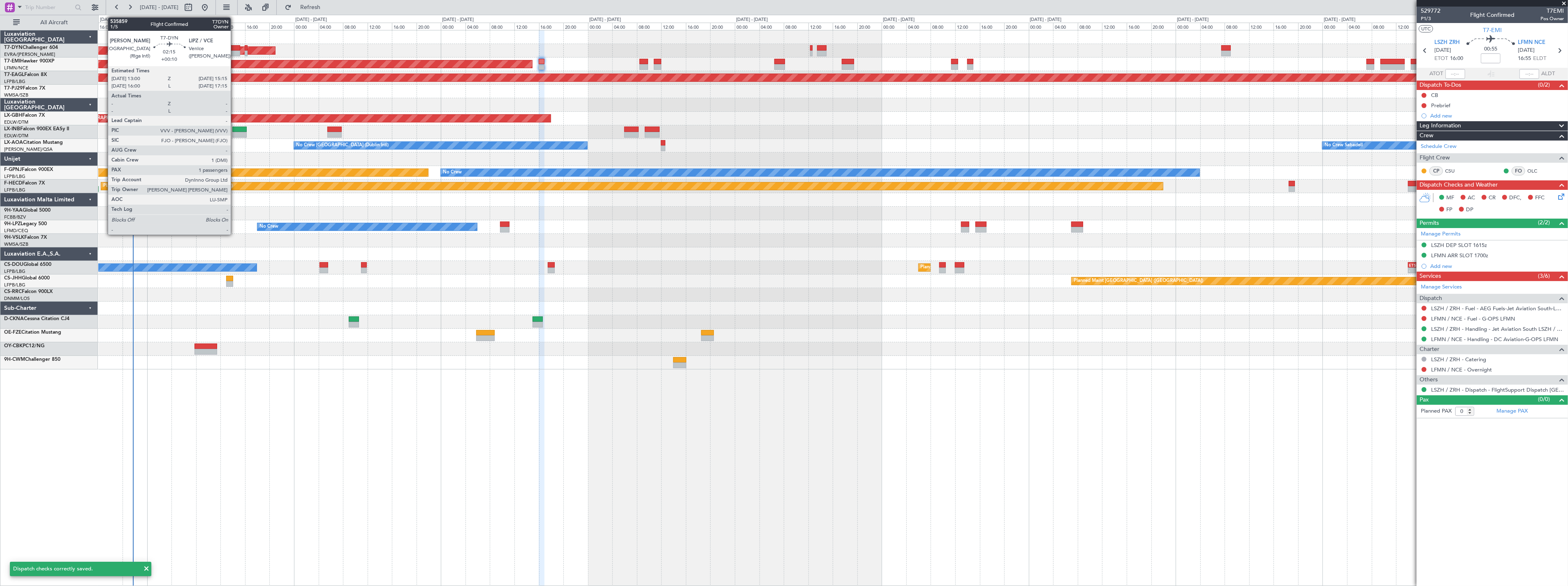
click at [235, 46] on div at bounding box center [233, 47] width 14 height 5
click at [239, 46] on div at bounding box center [233, 47] width 14 height 5
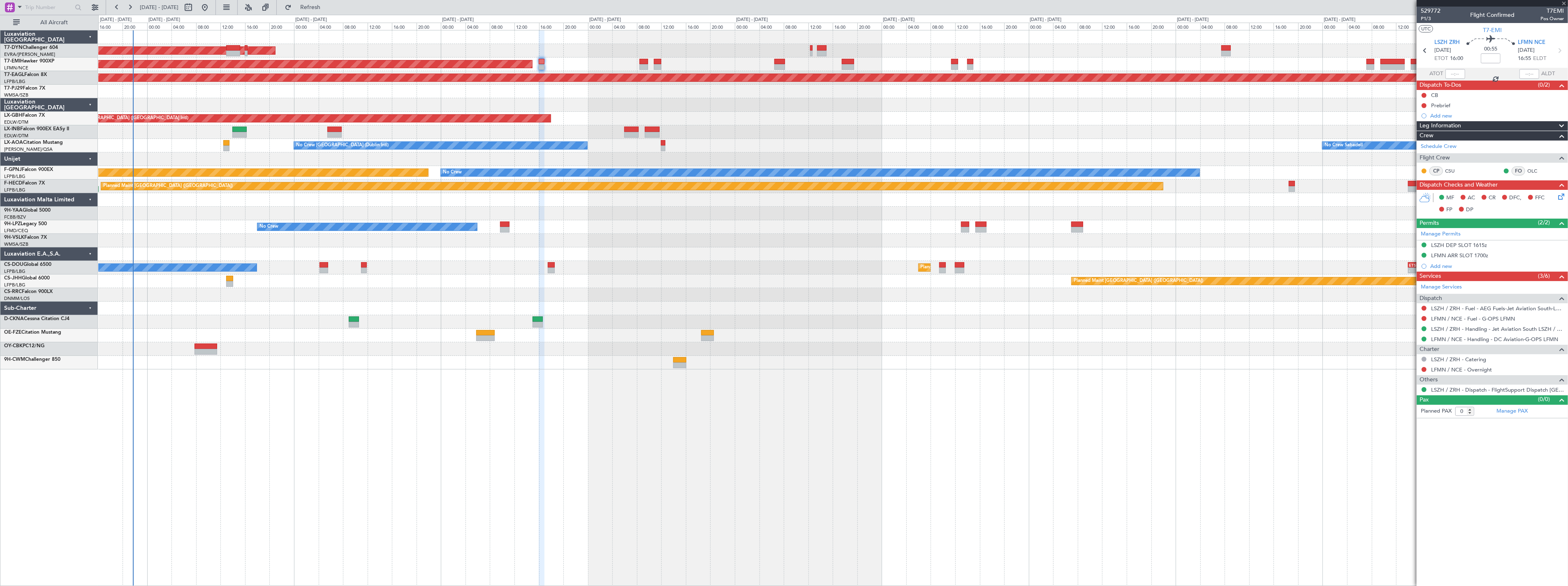
type input "+00:10"
type input "1"
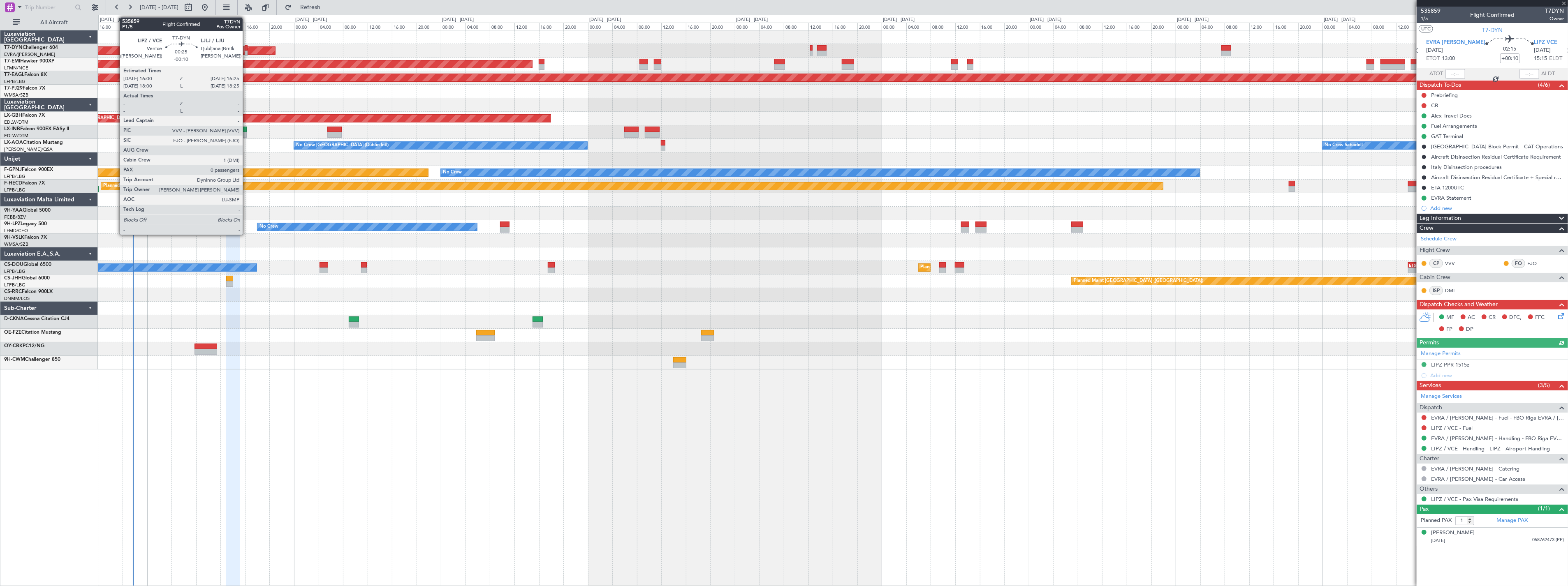
click at [247, 51] on div at bounding box center [246, 53] width 3 height 5
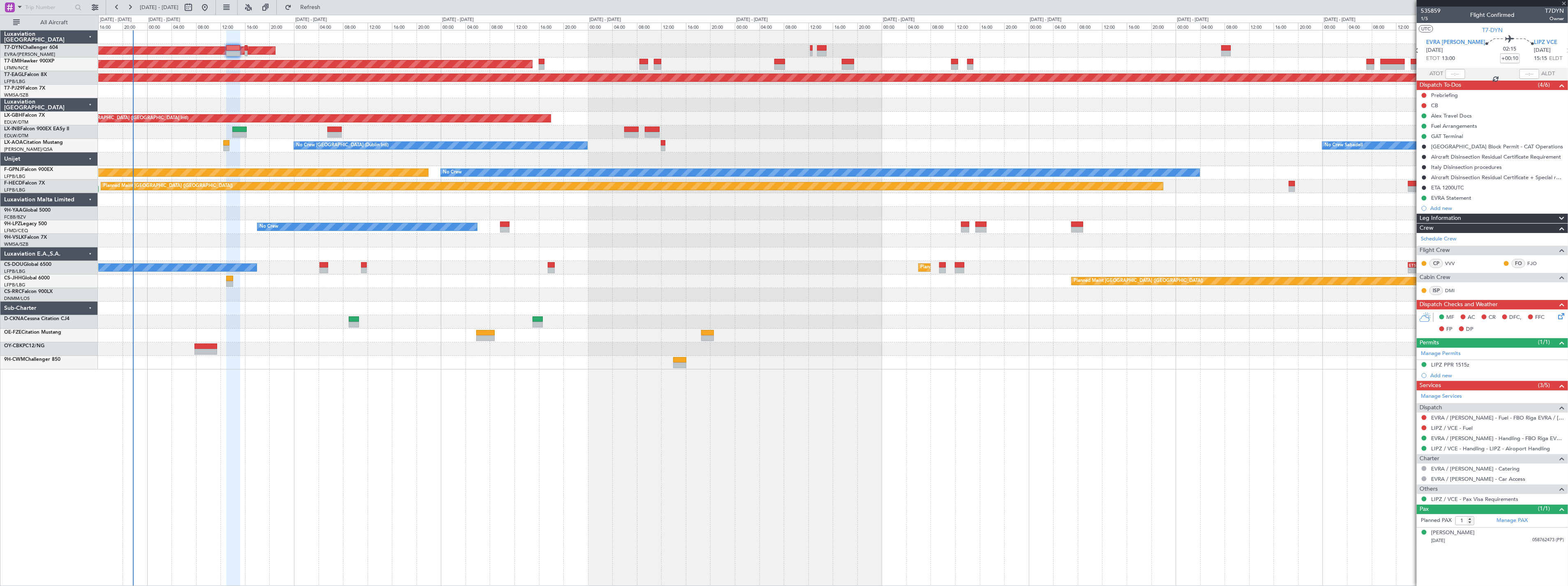
type input "-00:10"
type input "0"
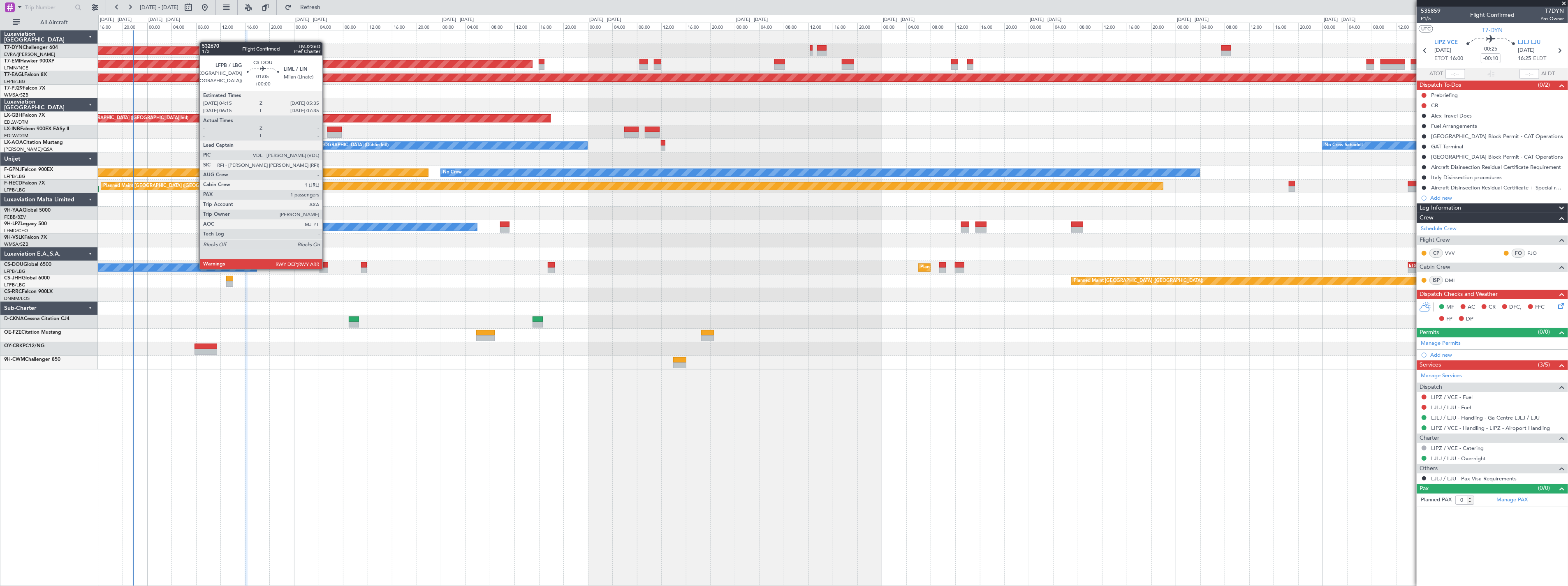
click at [326, 268] on div at bounding box center [324, 270] width 9 height 5
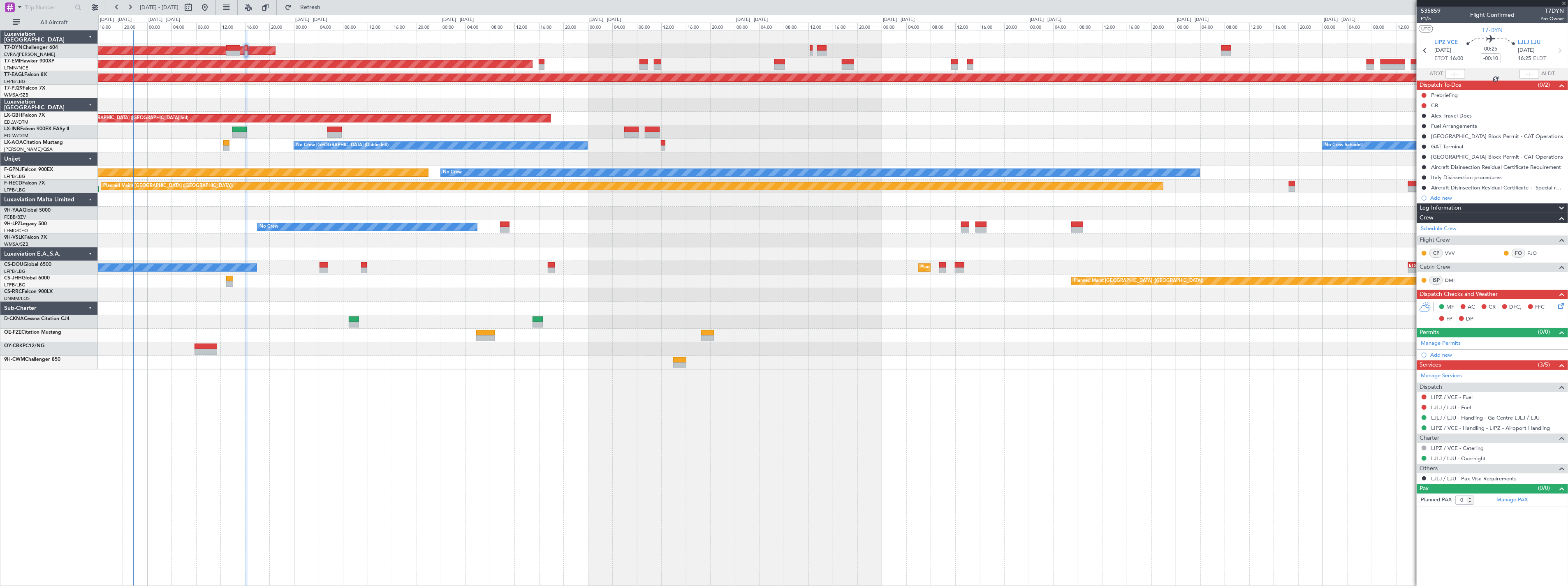
type input "1"
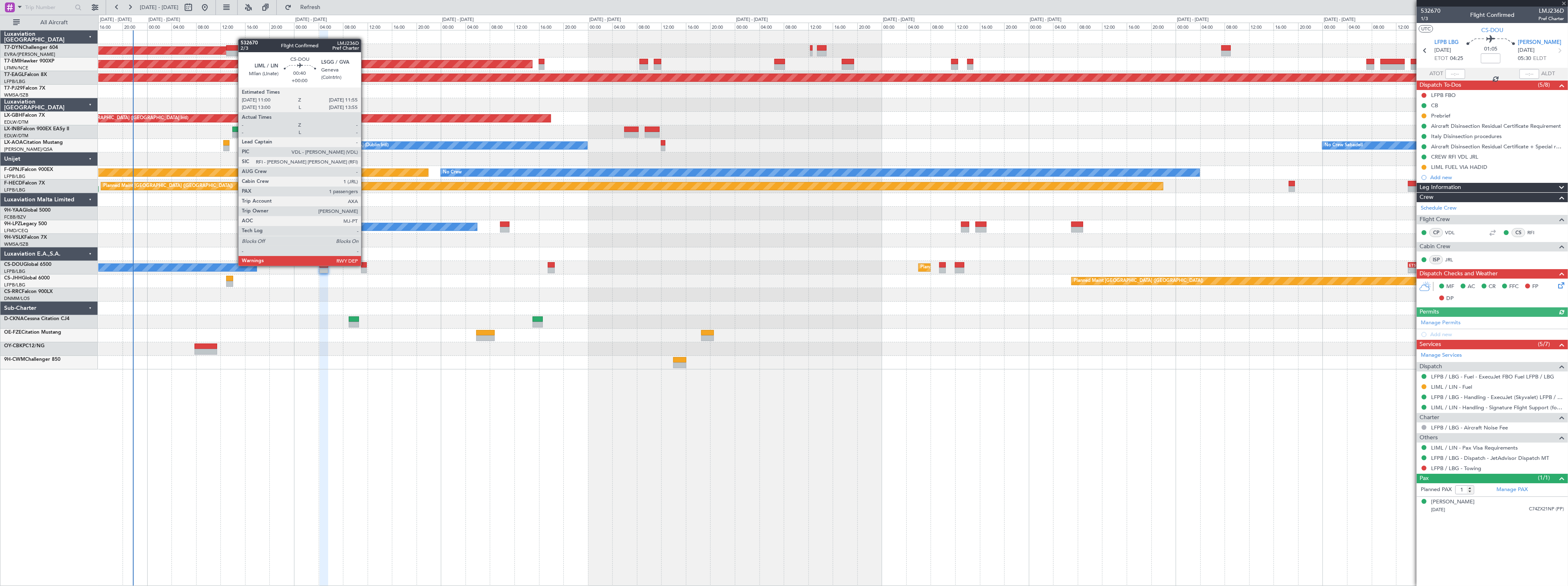
click at [365, 265] on div at bounding box center [363, 265] width 5 height 5
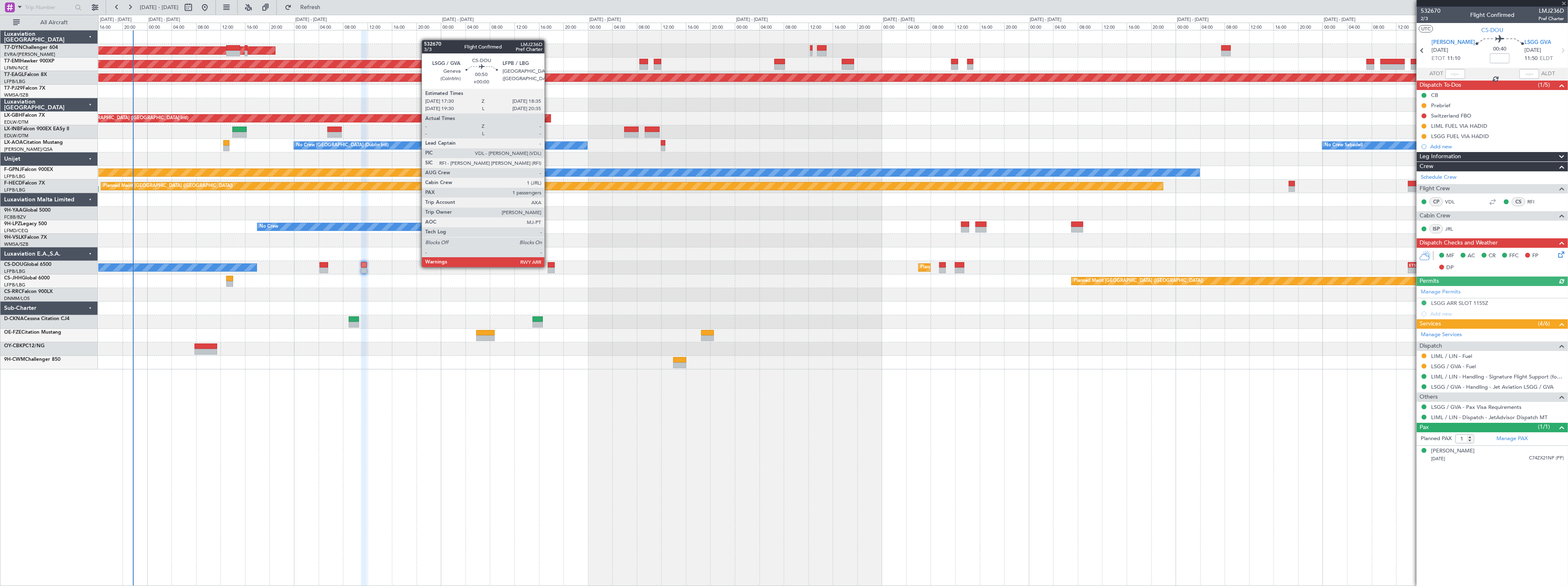
click at [548, 267] on div at bounding box center [551, 265] width 7 height 5
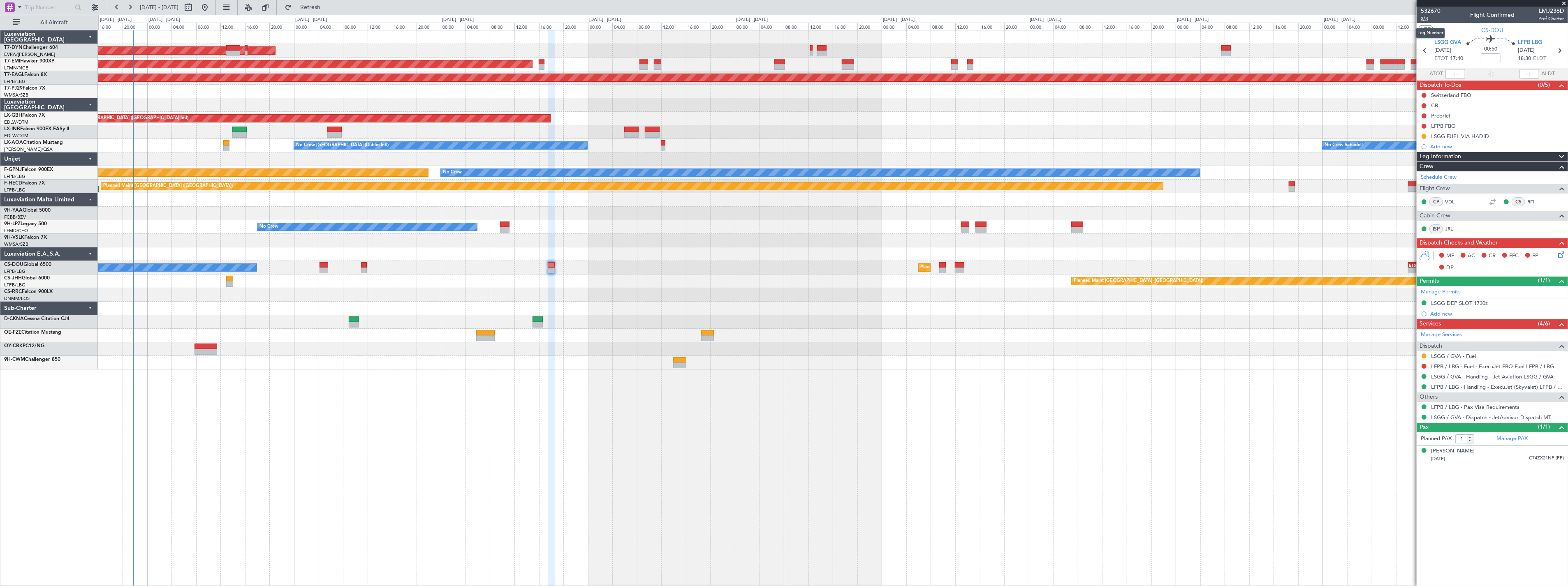
click at [1424, 19] on span "3/3" at bounding box center [1430, 18] width 19 height 7
click at [1545, 375] on link "LSGG / GVA - Handling - Jet Aviation LSGG / GVA" at bounding box center [1492, 376] width 122 height 7
click at [1474, 386] on link "LFPB / LBG - Handling - ExecuJet (Skyvalet) LFPB / LBG" at bounding box center [1497, 386] width 133 height 7
click at [1563, 257] on icon at bounding box center [1559, 253] width 7 height 7
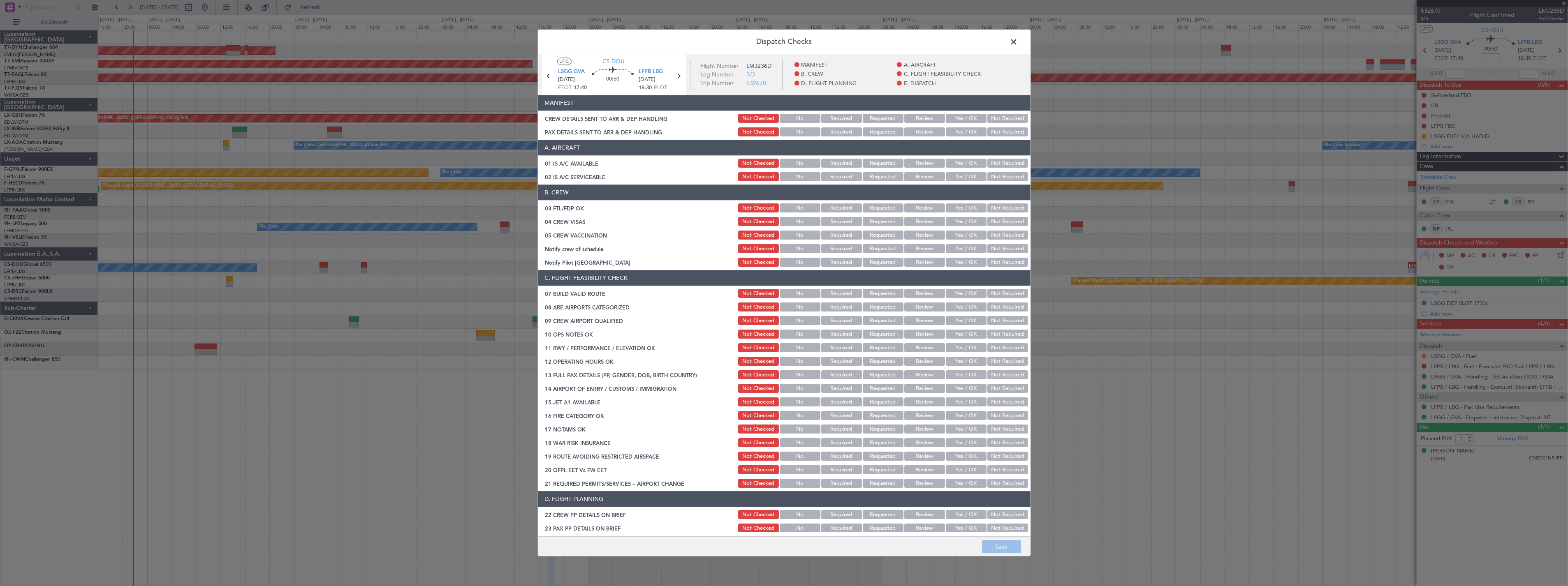
click at [949, 116] on button "Yes / OK" at bounding box center [966, 119] width 41 height 9
click at [967, 133] on button "Yes / OK" at bounding box center [966, 132] width 41 height 9
click at [994, 549] on button "Save" at bounding box center [1001, 547] width 39 height 13
click at [1018, 41] on span at bounding box center [1018, 44] width 0 height 16
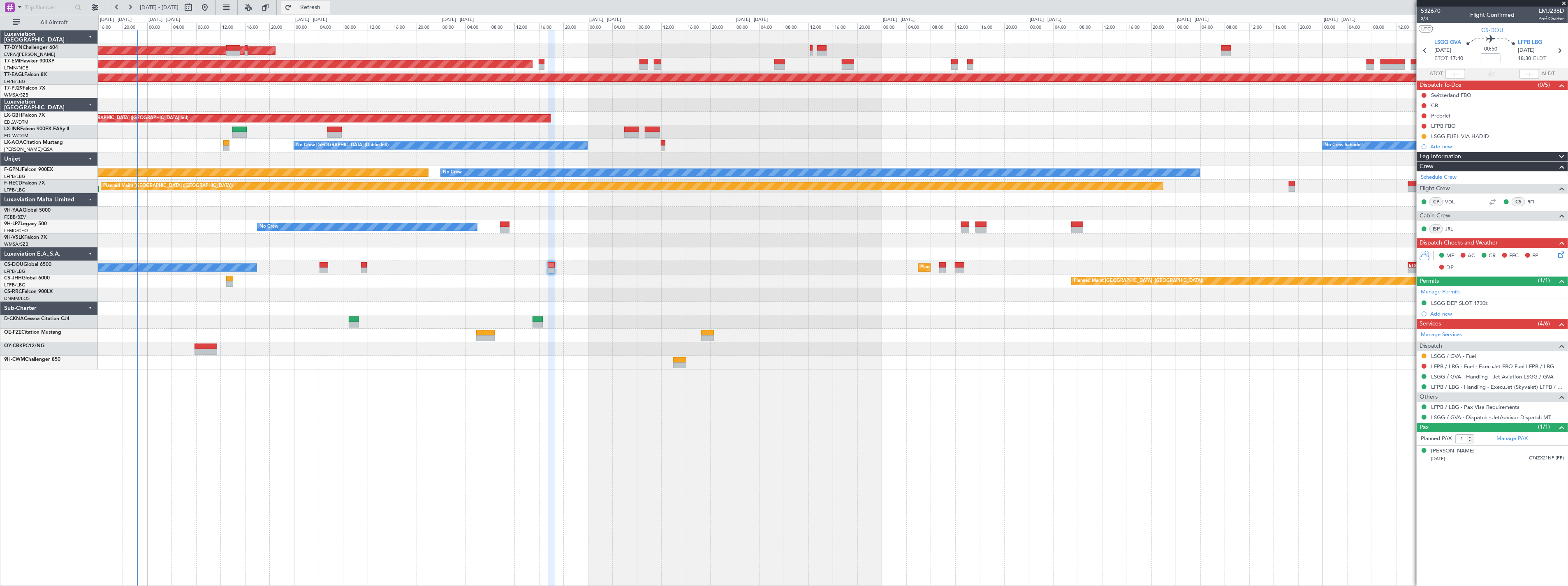
click at [327, 4] on span "Refresh" at bounding box center [310, 7] width 35 height 5
